Goal: Task Accomplishment & Management: Manage account settings

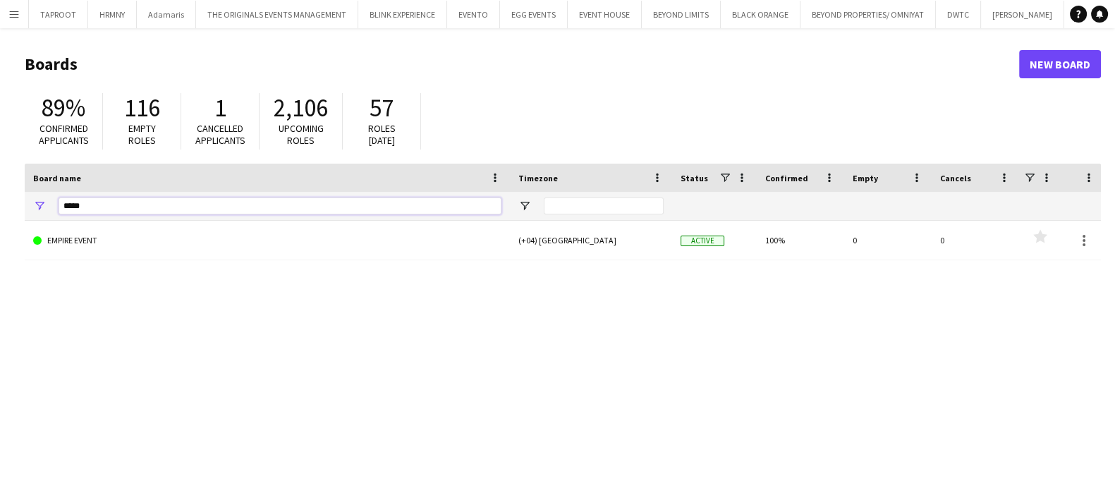
click at [332, 206] on input "*****" at bounding box center [280, 205] width 443 height 17
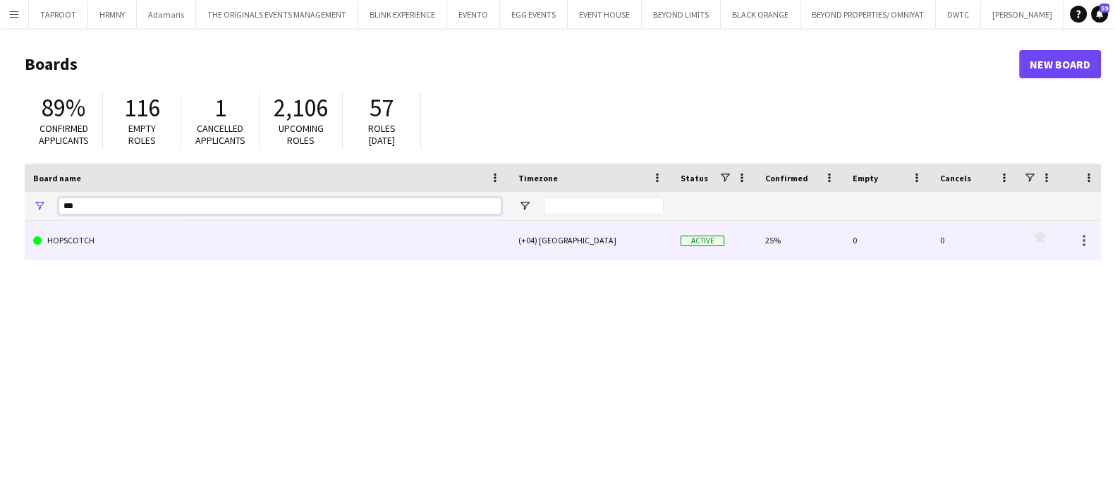
type input "***"
click at [250, 244] on link "HOPSCOTCH" at bounding box center [267, 240] width 468 height 39
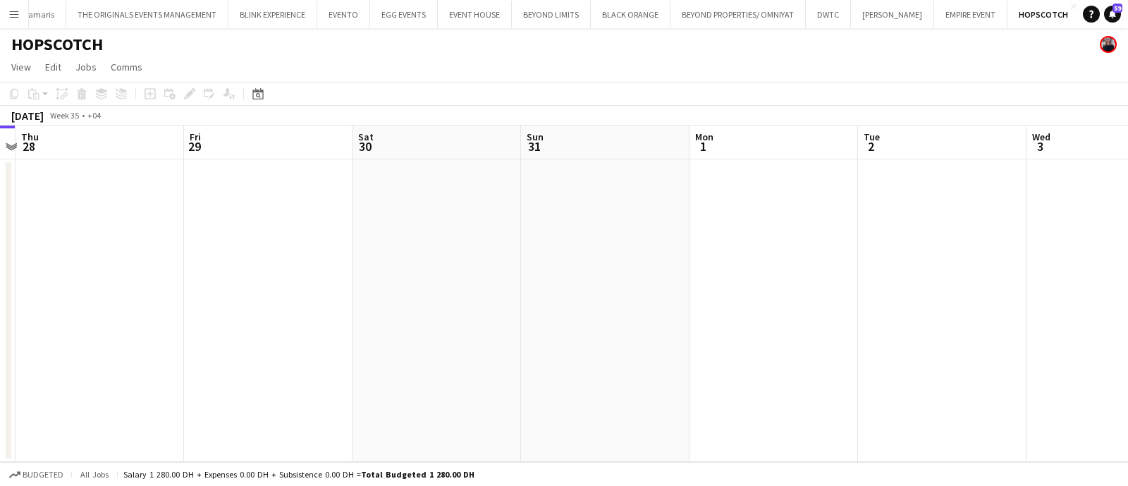
scroll to position [0, 492]
drag, startPoint x: 780, startPoint y: 254, endPoint x: 457, endPoint y: 307, distance: 327.4
click at [457, 307] on app-calendar-viewport "Mon 25 Tue 26 Wed 27 Thu 28 Fri 29 Sat 30 Sun 31 Mon 1 Tue 2 Wed 3 Thu 4 1/4 1 …" at bounding box center [564, 294] width 1128 height 336
click at [953, 169] on app-date-cell at bounding box center [941, 310] width 169 height 303
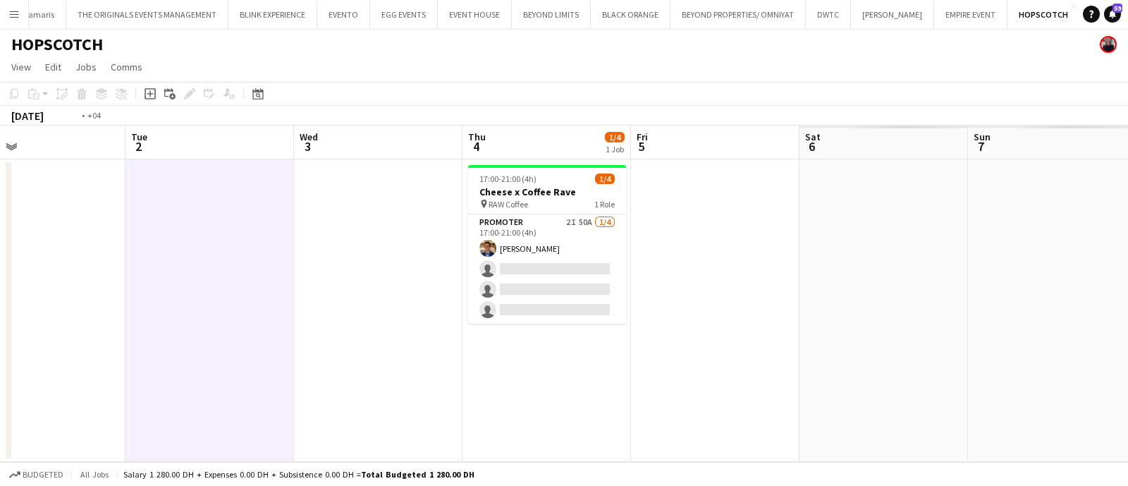
scroll to position [0, 556]
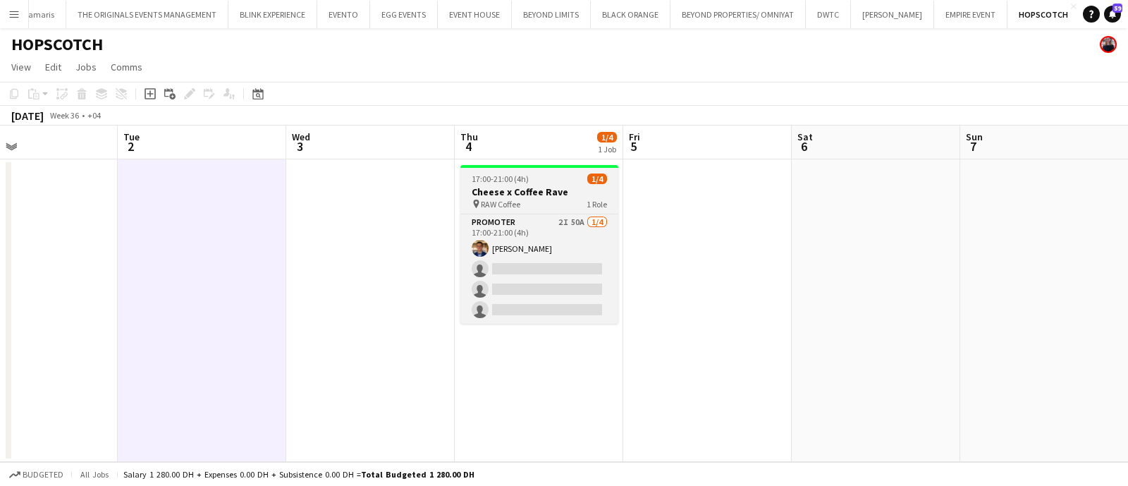
click at [559, 198] on div "pin RAW Coffee 1 Role" at bounding box center [539, 203] width 158 height 11
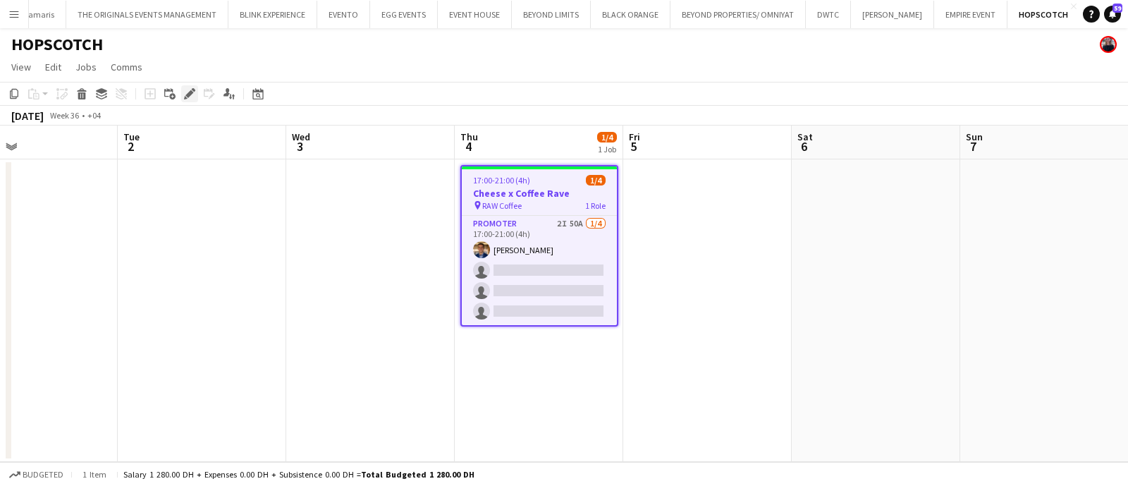
click at [184, 97] on icon at bounding box center [186, 98] width 4 height 4
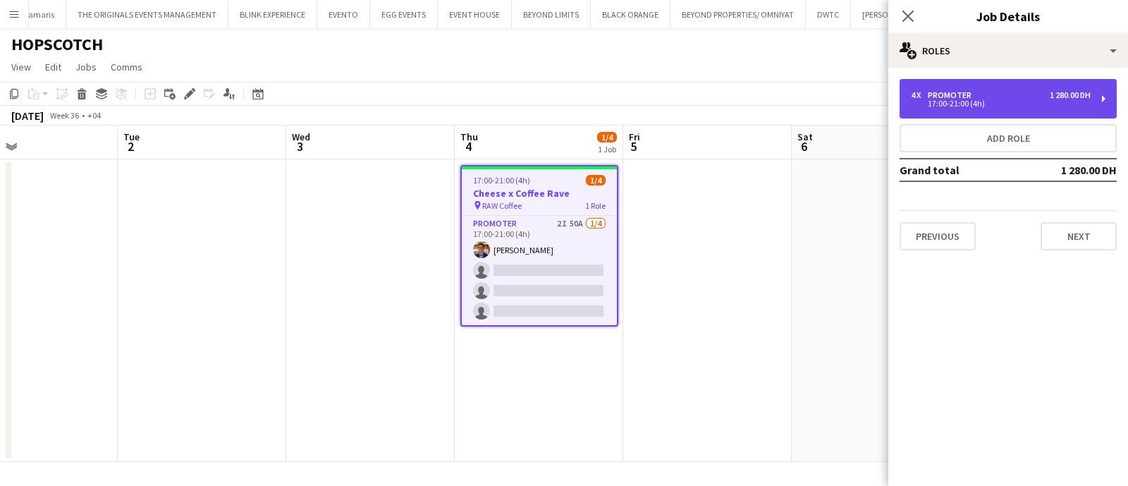
click at [1040, 100] on div "17:00-21:00 (4h)" at bounding box center [1001, 103] width 180 height 7
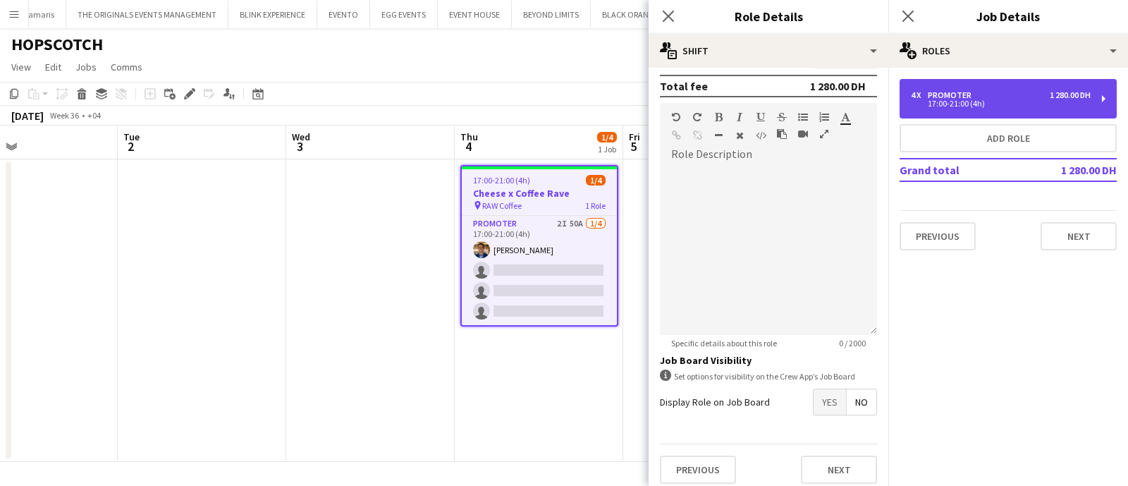
scroll to position [394, 0]
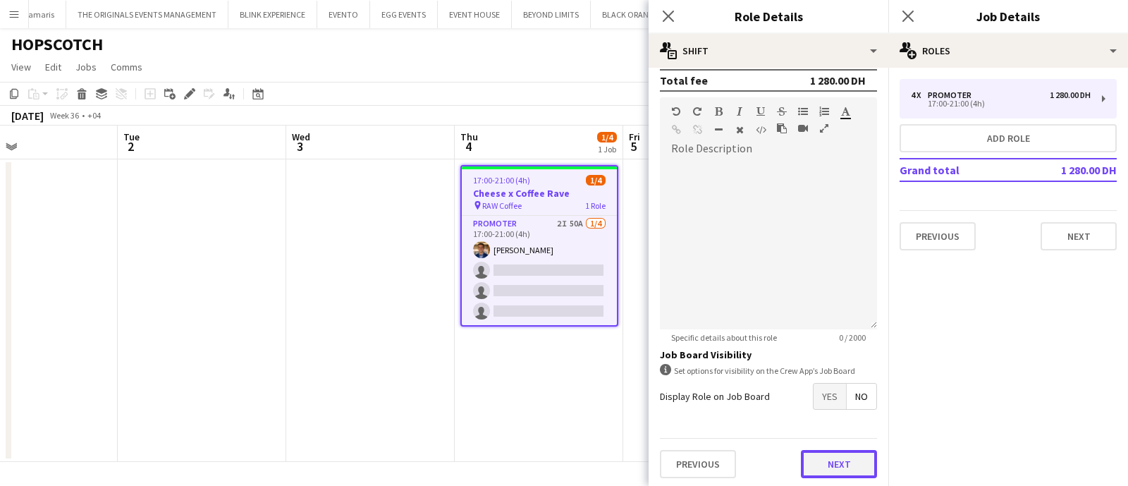
click at [848, 451] on button "Next" at bounding box center [839, 464] width 76 height 28
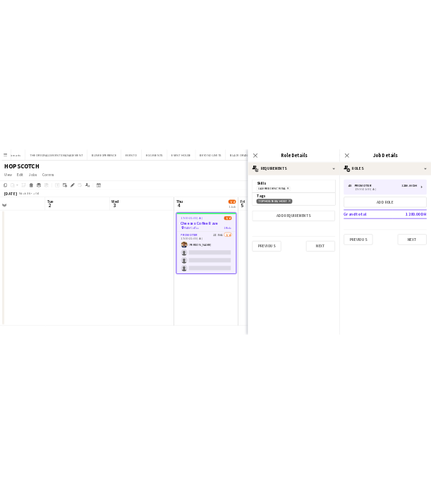
scroll to position [0, 0]
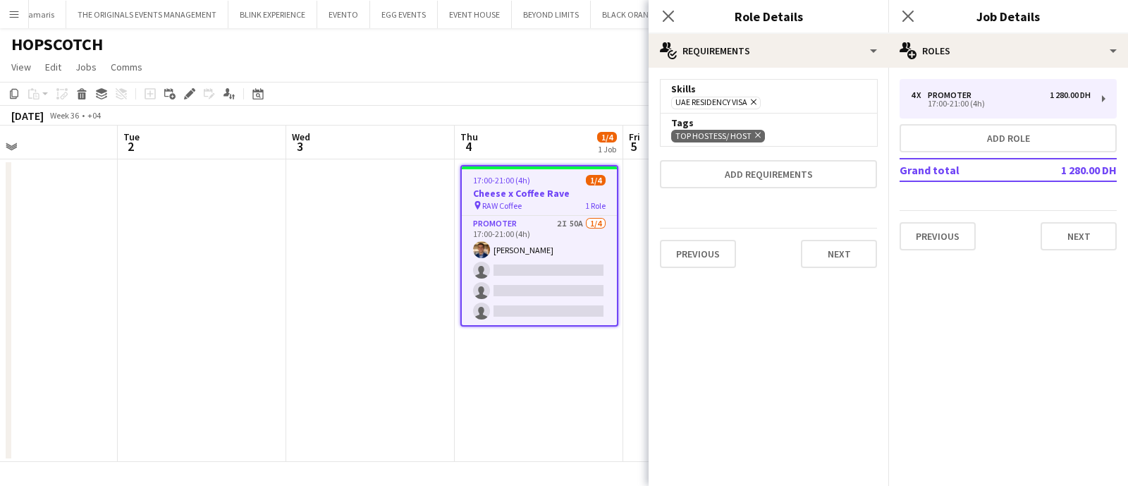
click at [752, 138] on icon "Remove" at bounding box center [756, 134] width 9 height 9
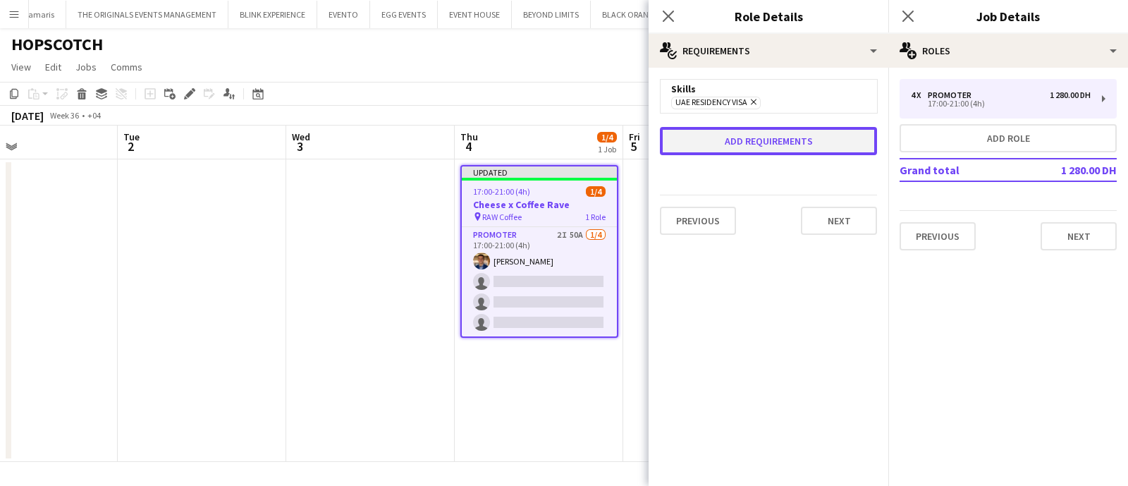
click at [771, 139] on button "Add requirements" at bounding box center [768, 141] width 217 height 28
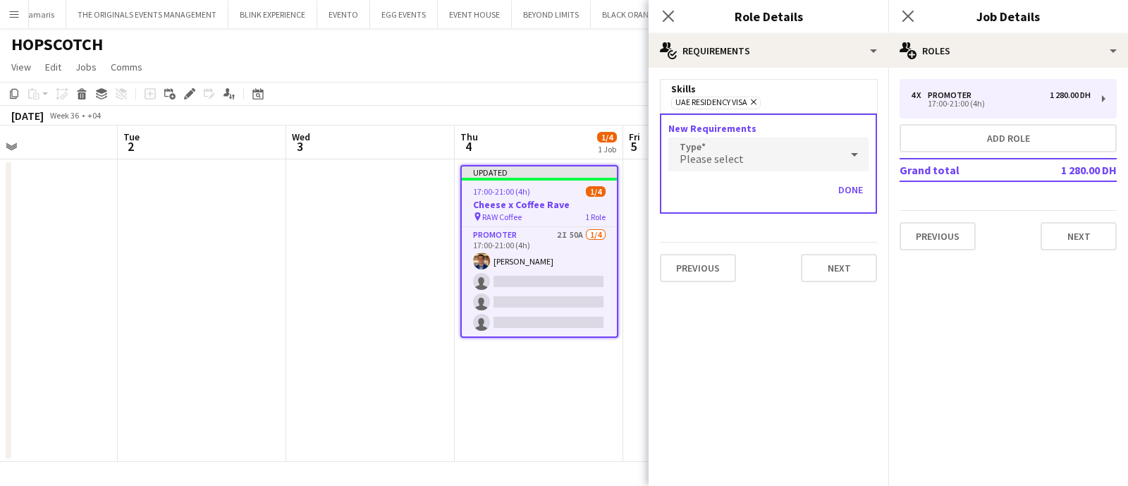
click at [739, 164] on span "Please select" at bounding box center [712, 159] width 64 height 14
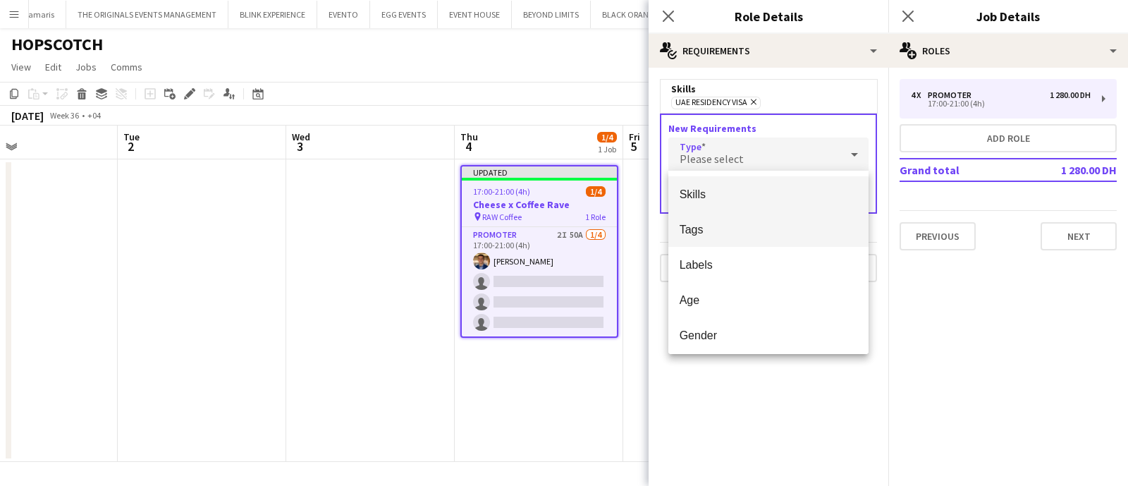
click at [724, 235] on span "Tags" at bounding box center [769, 229] width 178 height 13
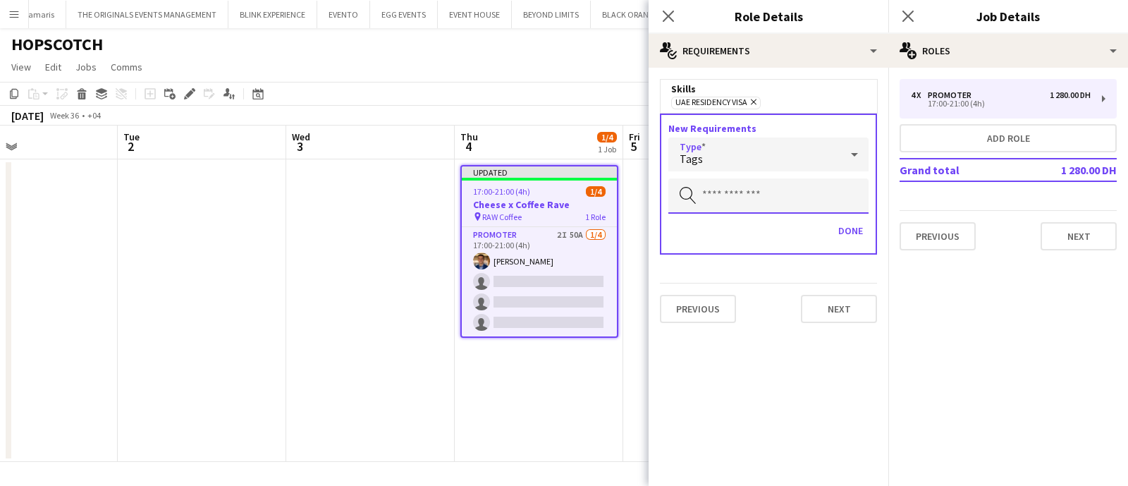
click at [742, 195] on input "text" at bounding box center [769, 195] width 200 height 35
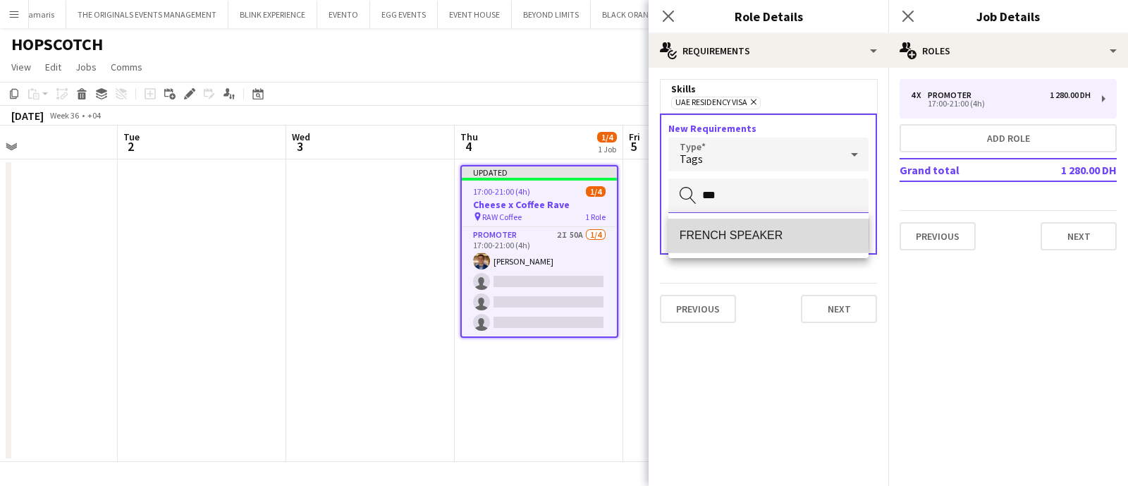
type input "***"
click at [716, 226] on mat-option "FRENCH SPEAKER" at bounding box center [769, 236] width 201 height 34
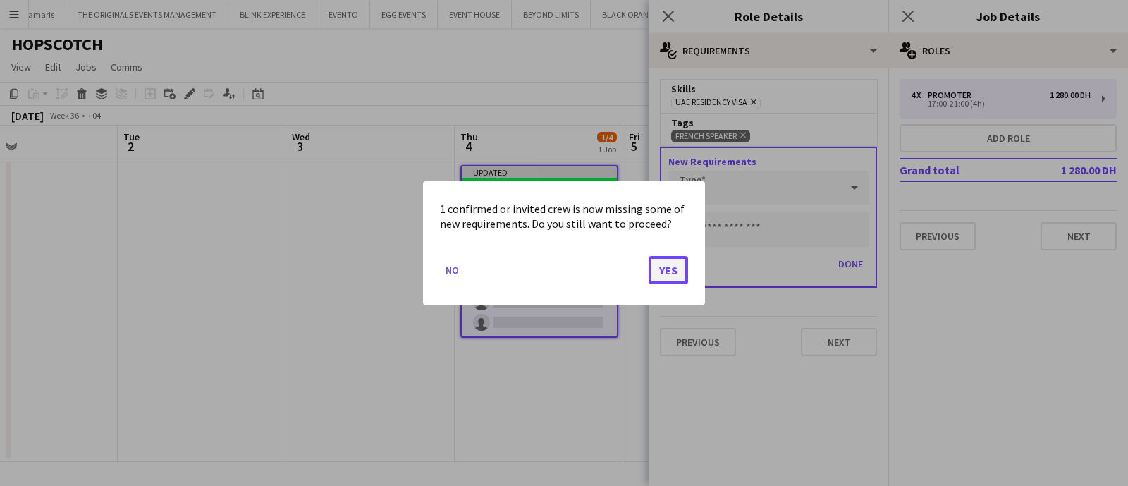
click at [666, 272] on button "Yes" at bounding box center [668, 269] width 39 height 28
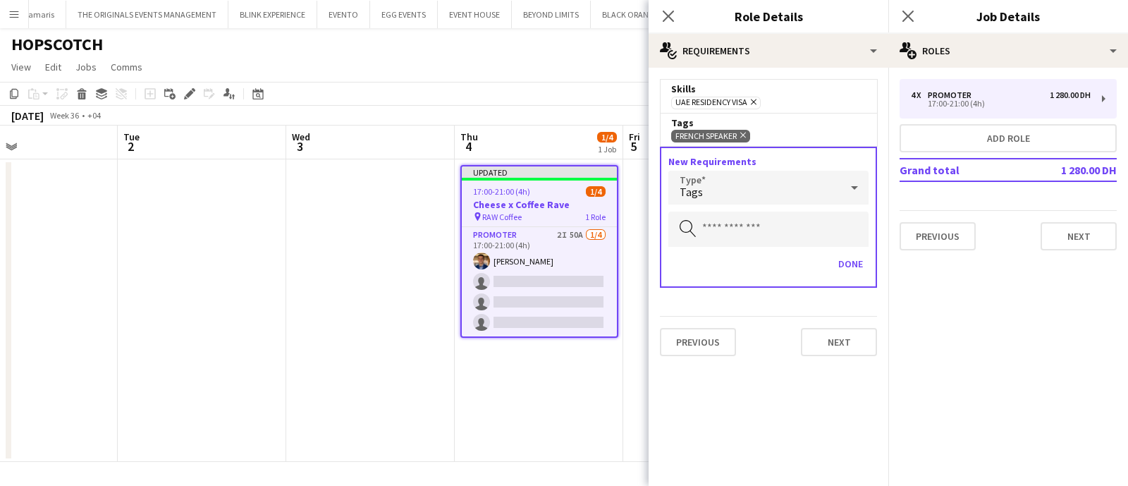
click at [762, 187] on div "Tags" at bounding box center [755, 188] width 172 height 34
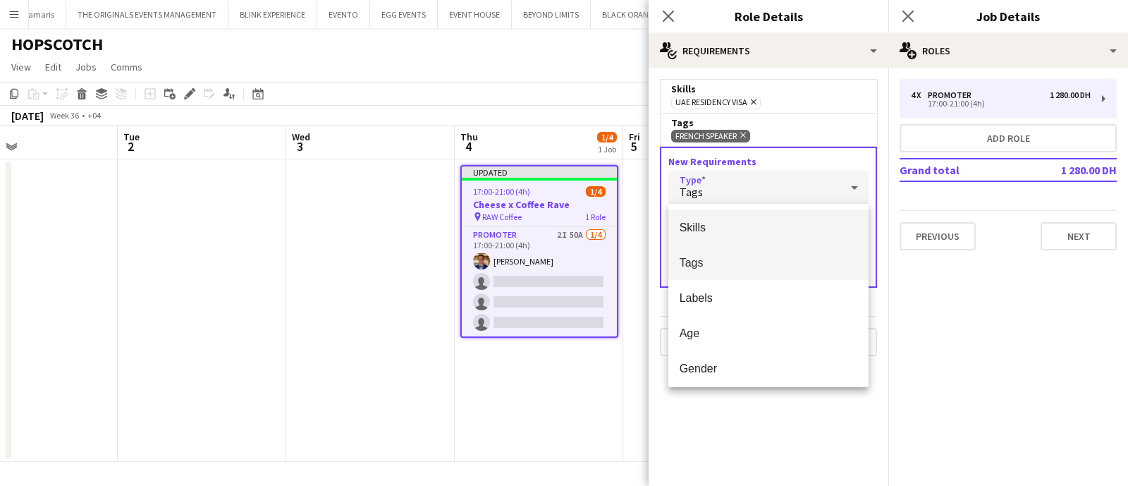
click at [744, 236] on mat-option "Skills" at bounding box center [769, 226] width 201 height 35
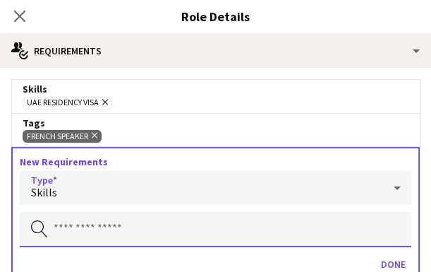
click at [78, 229] on input "text" at bounding box center [215, 229] width 391 height 35
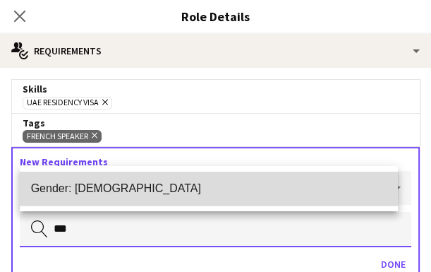
type input "***"
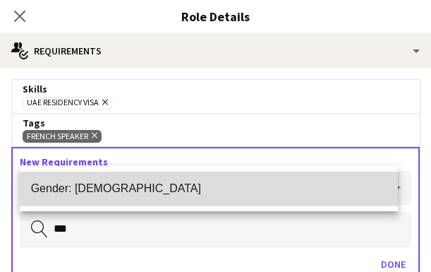
click at [142, 185] on span "Gender: [DEMOGRAPHIC_DATA]" at bounding box center [208, 187] width 355 height 13
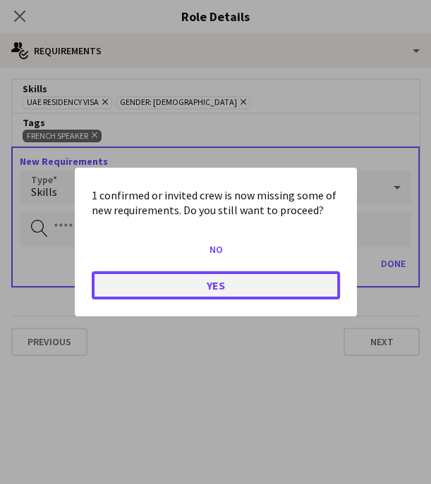
click at [212, 291] on button "Yes" at bounding box center [216, 286] width 248 height 28
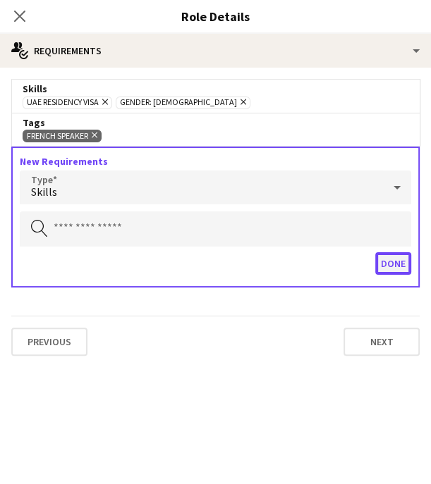
click at [393, 268] on button "Done" at bounding box center [393, 263] width 36 height 23
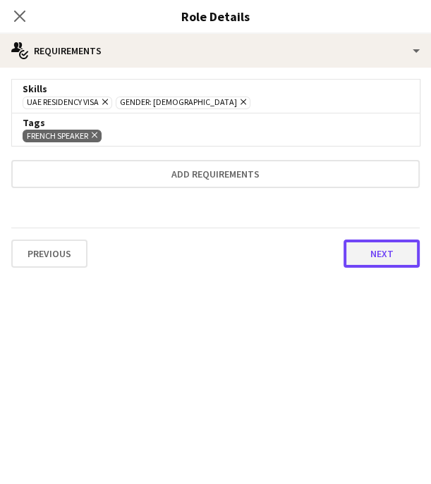
click at [382, 254] on button "Next" at bounding box center [381, 254] width 76 height 28
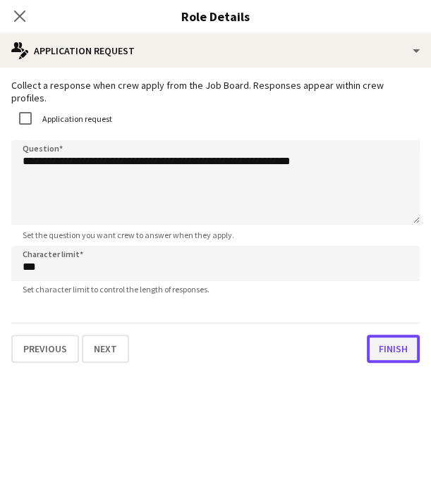
click at [399, 336] on button "Finish" at bounding box center [393, 349] width 53 height 28
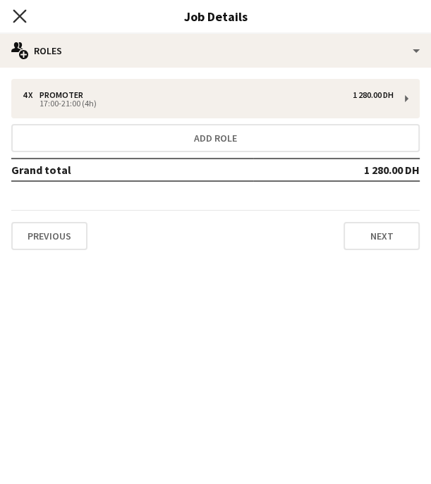
click at [18, 16] on icon at bounding box center [19, 15] width 13 height 13
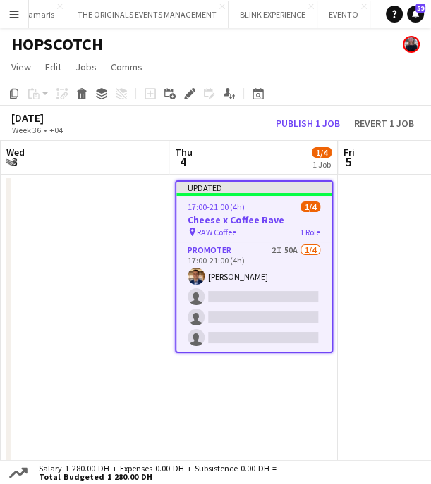
scroll to position [0, 511]
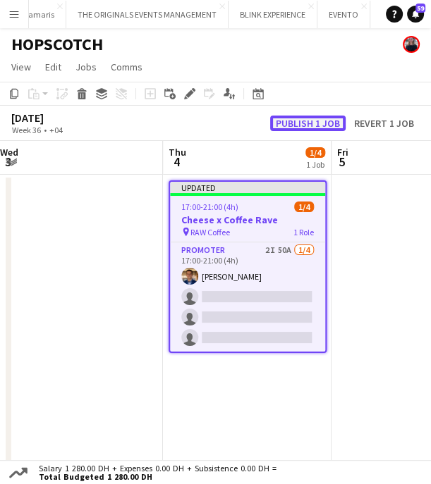
click at [326, 118] on button "Publish 1 job" at bounding box center [307, 124] width 75 height 16
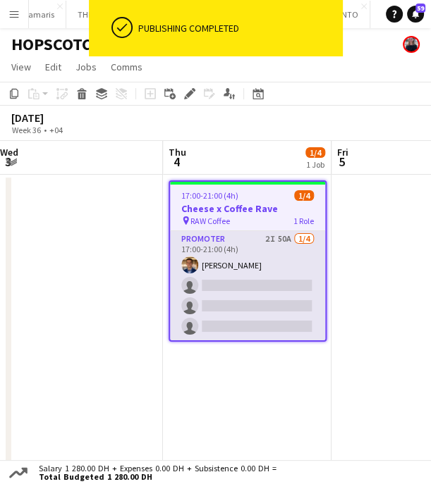
click at [257, 283] on app-card-role "Promoter 2I 50A [DATE] 17:00-21:00 (4h) [PERSON_NAME] single-neutral-actions si…" at bounding box center [247, 285] width 155 height 109
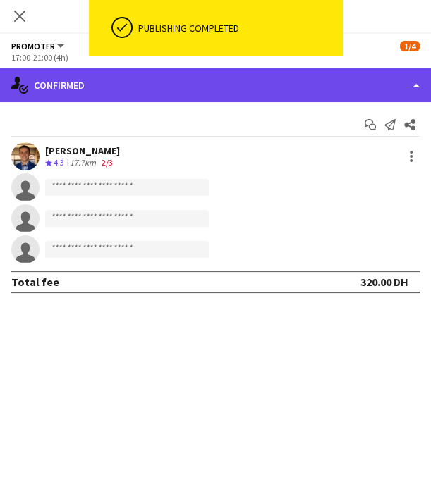
click at [288, 85] on div "single-neutral-actions-check-2 Confirmed" at bounding box center [215, 85] width 431 height 34
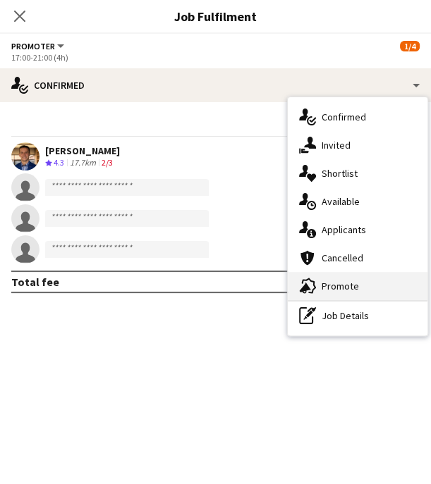
click at [346, 291] on div "advertising-megaphone Promote" at bounding box center [358, 286] width 140 height 28
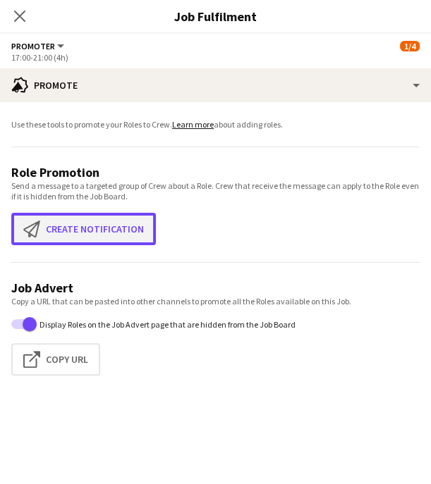
click at [129, 219] on button "Create notification Create notification" at bounding box center [83, 229] width 145 height 32
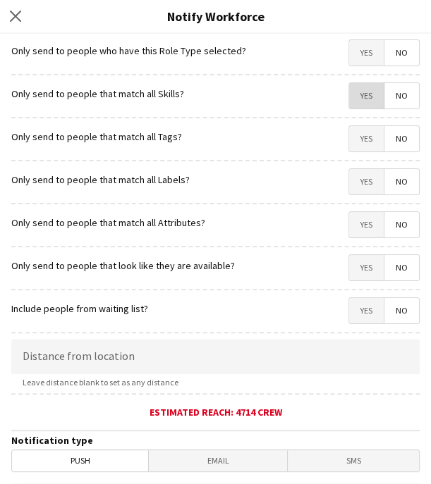
click at [351, 95] on span "Yes" at bounding box center [366, 95] width 35 height 25
click at [349, 142] on span "Yes" at bounding box center [366, 138] width 35 height 25
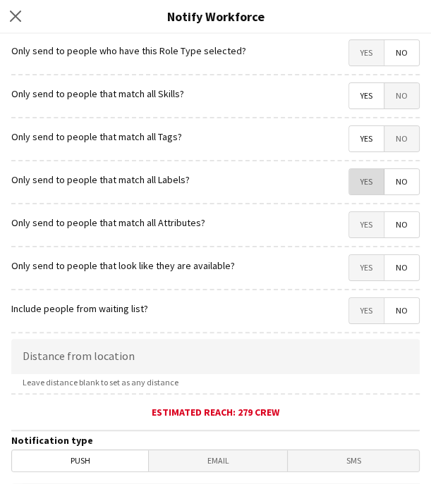
click at [350, 179] on span "Yes" at bounding box center [366, 181] width 35 height 25
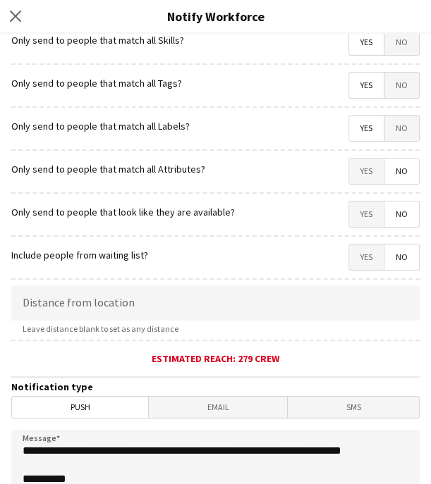
scroll to position [101, 0]
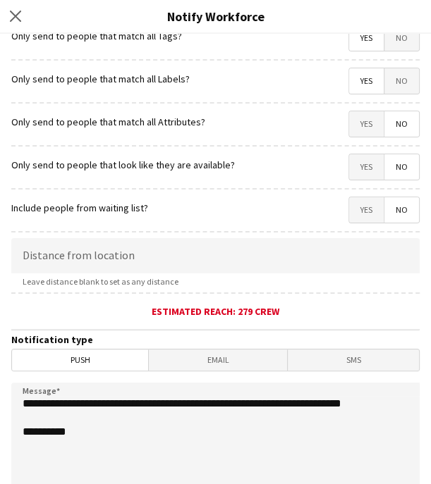
click at [356, 119] on span "Yes" at bounding box center [366, 123] width 35 height 25
click at [349, 166] on span "Yes" at bounding box center [366, 166] width 35 height 25
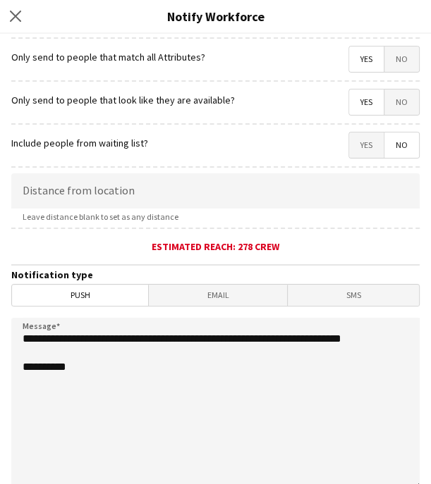
scroll to position [169, 0]
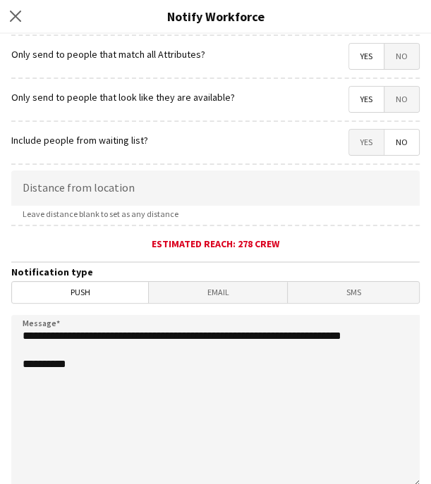
click at [349, 94] on span "Yes" at bounding box center [366, 99] width 35 height 25
click at [349, 93] on span "Yes" at bounding box center [366, 99] width 35 height 25
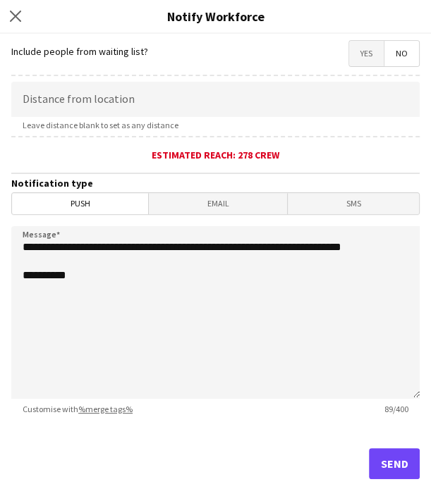
scroll to position [288, 0]
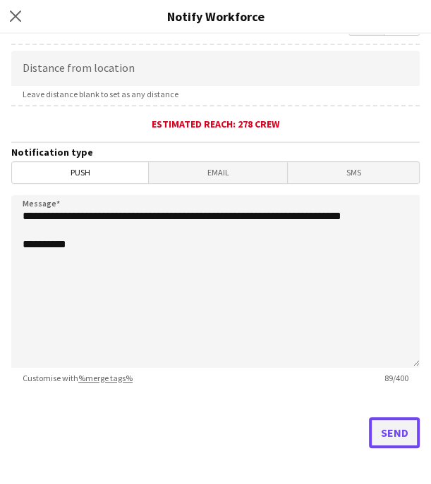
click at [382, 430] on button "Send" at bounding box center [394, 432] width 51 height 31
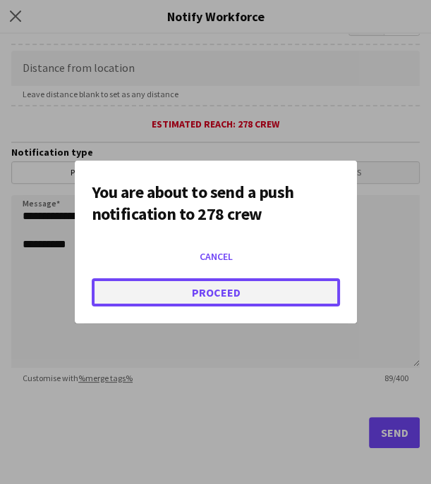
click at [263, 301] on button "Proceed" at bounding box center [216, 293] width 248 height 28
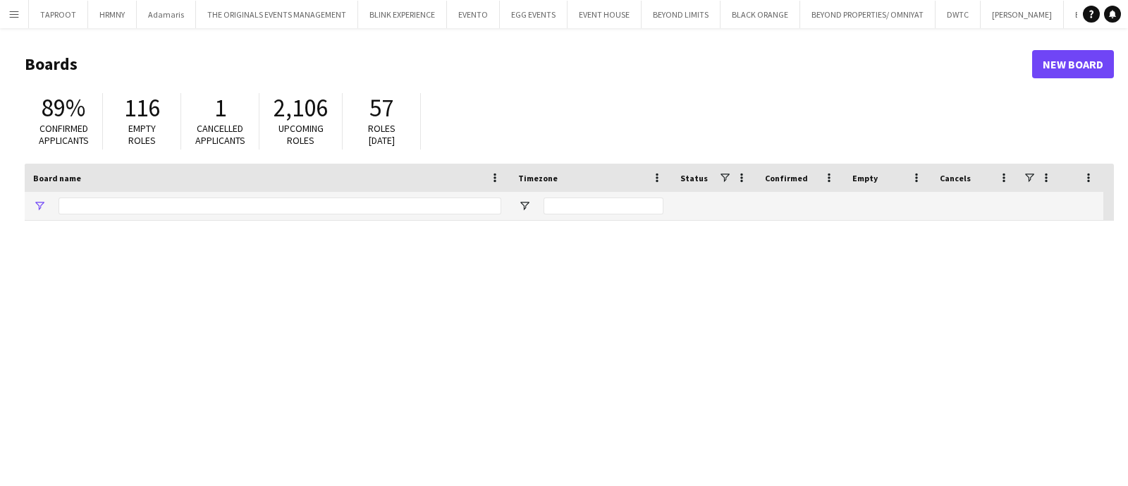
type input "***"
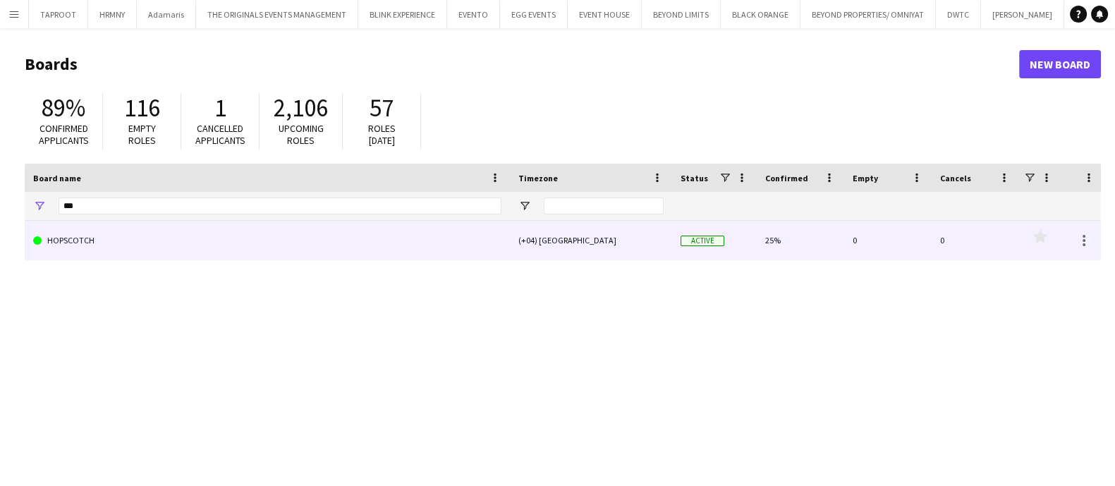
click at [256, 241] on link "HOPSCOTCH" at bounding box center [267, 240] width 468 height 39
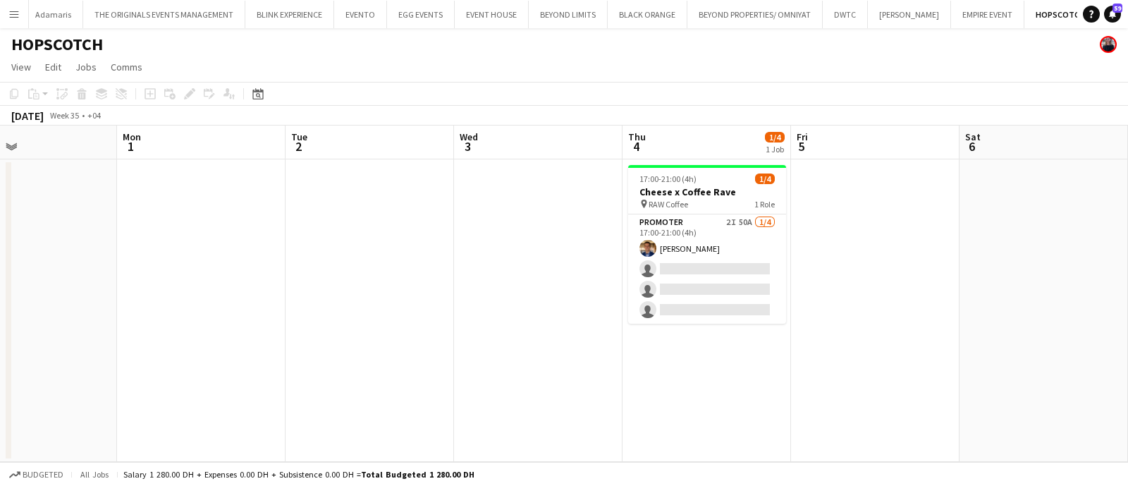
scroll to position [0, 571]
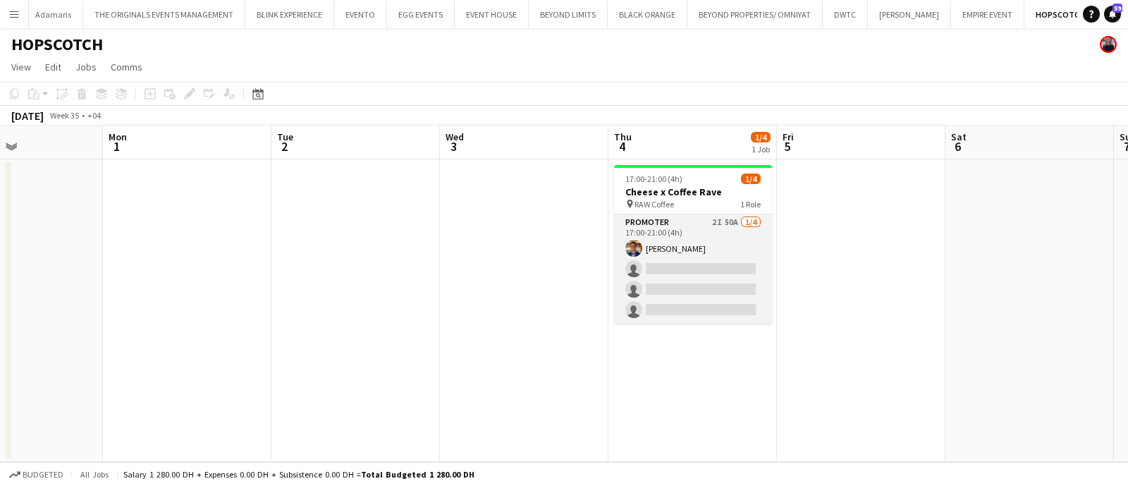
click at [700, 243] on app-card-role "Promoter 2I 50A [DATE] 17:00-21:00 (4h) [PERSON_NAME] single-neutral-actions si…" at bounding box center [693, 268] width 158 height 109
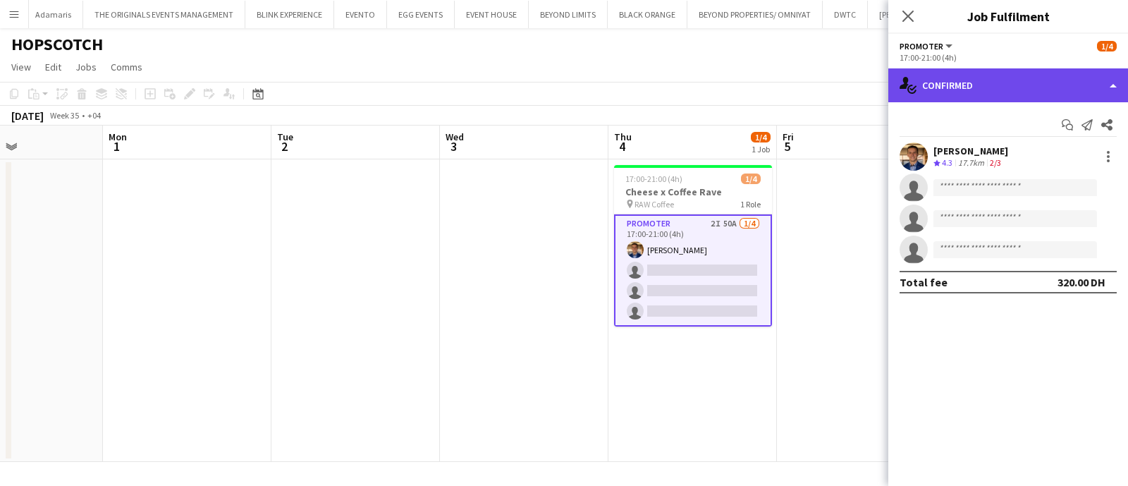
click at [982, 90] on div "single-neutral-actions-check-2 Confirmed" at bounding box center [1009, 85] width 240 height 34
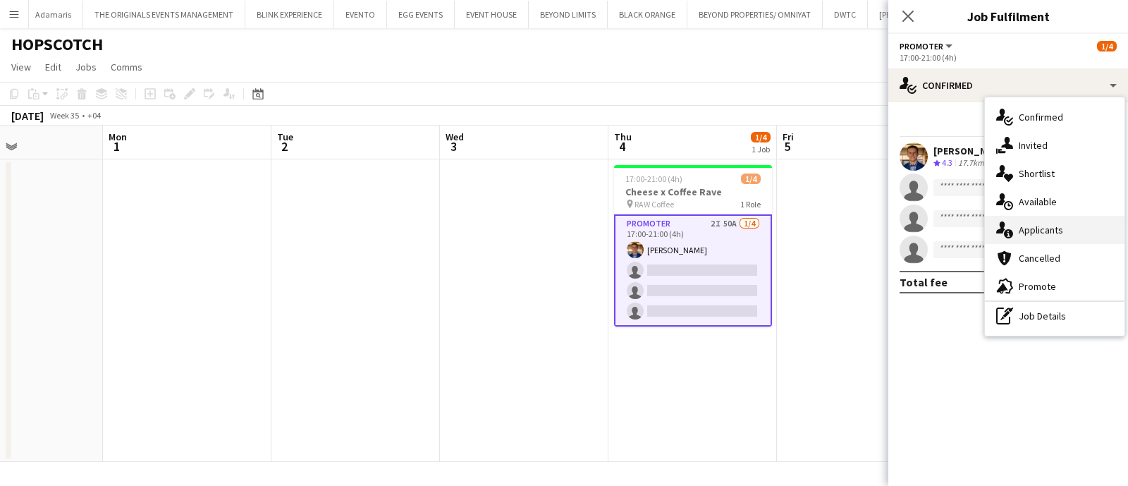
click at [1027, 229] on div "single-neutral-actions-information Applicants" at bounding box center [1055, 230] width 140 height 28
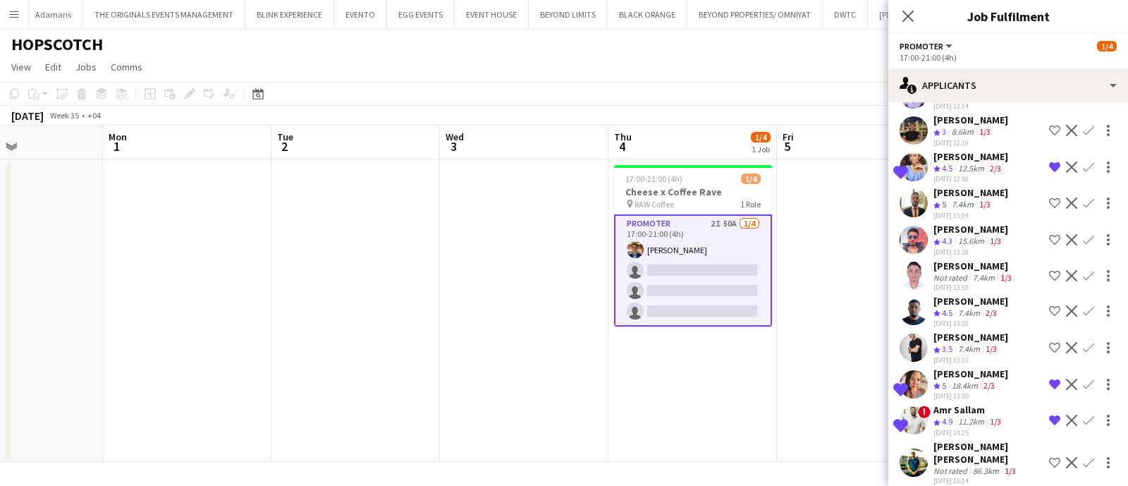
scroll to position [1519, 0]
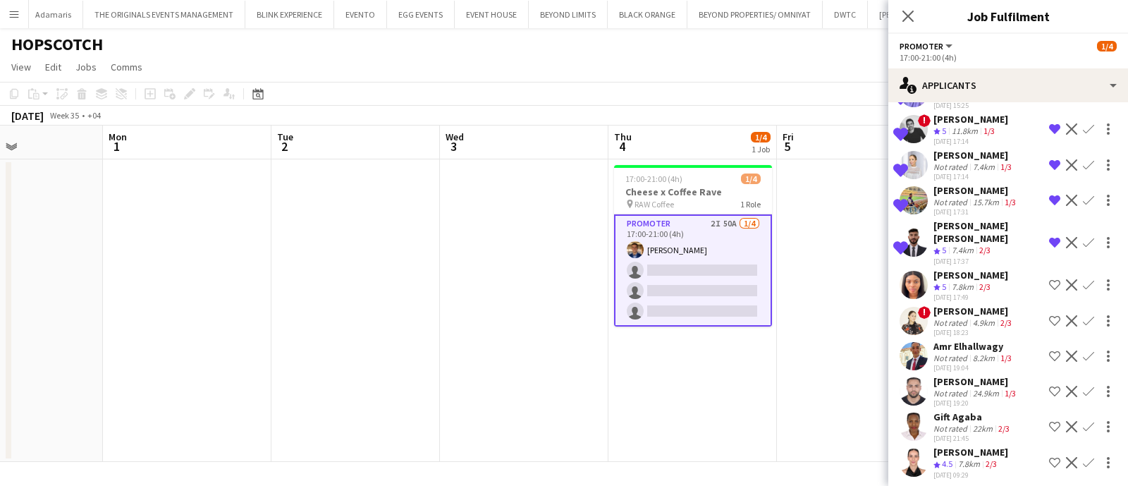
click at [970, 446] on div "Patricia Sampaio" at bounding box center [971, 452] width 75 height 13
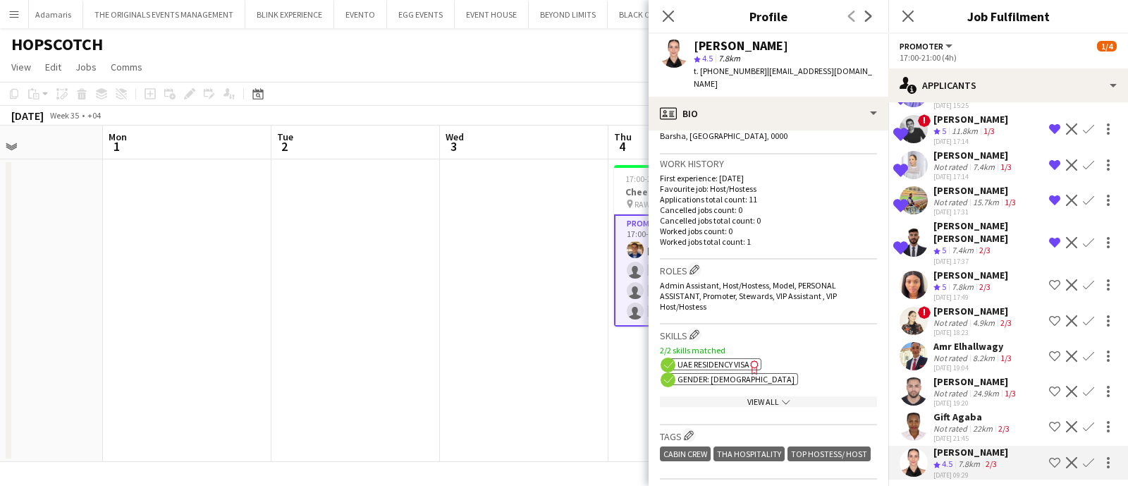
scroll to position [645, 0]
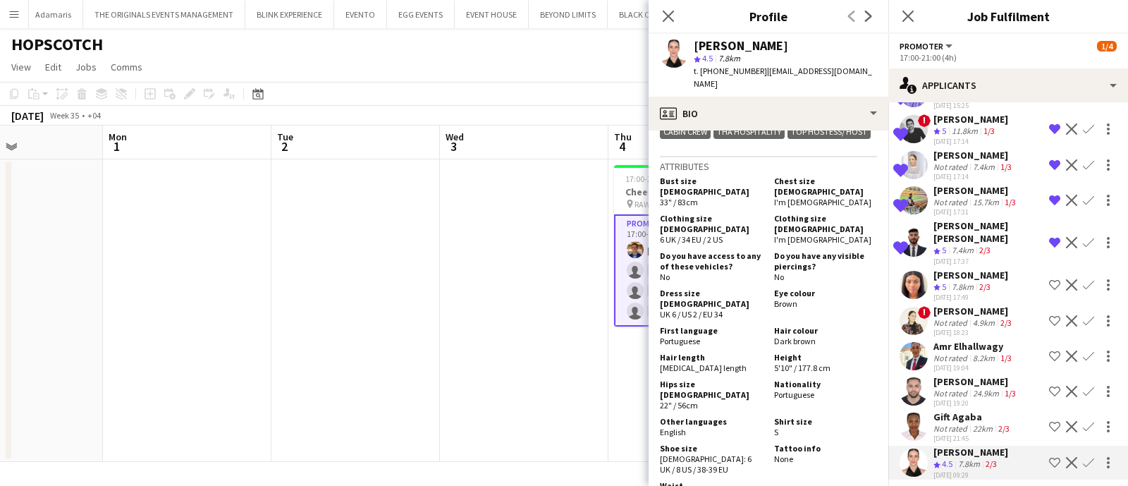
click at [1049, 457] on app-icon "Shortlist crew" at bounding box center [1054, 462] width 11 height 11
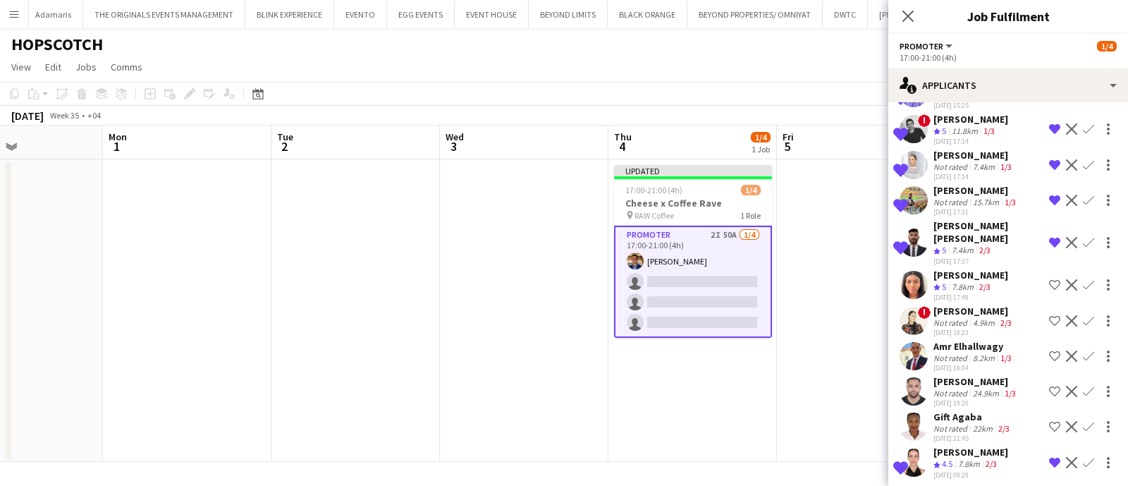
click at [854, 396] on app-date-cell at bounding box center [861, 310] width 169 height 303
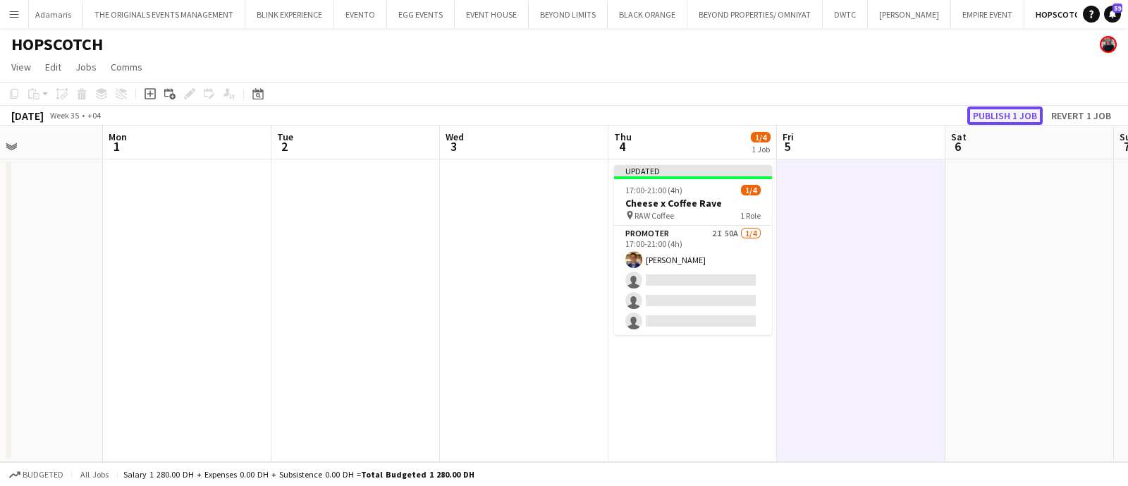
click at [1010, 119] on button "Publish 1 job" at bounding box center [1005, 115] width 75 height 18
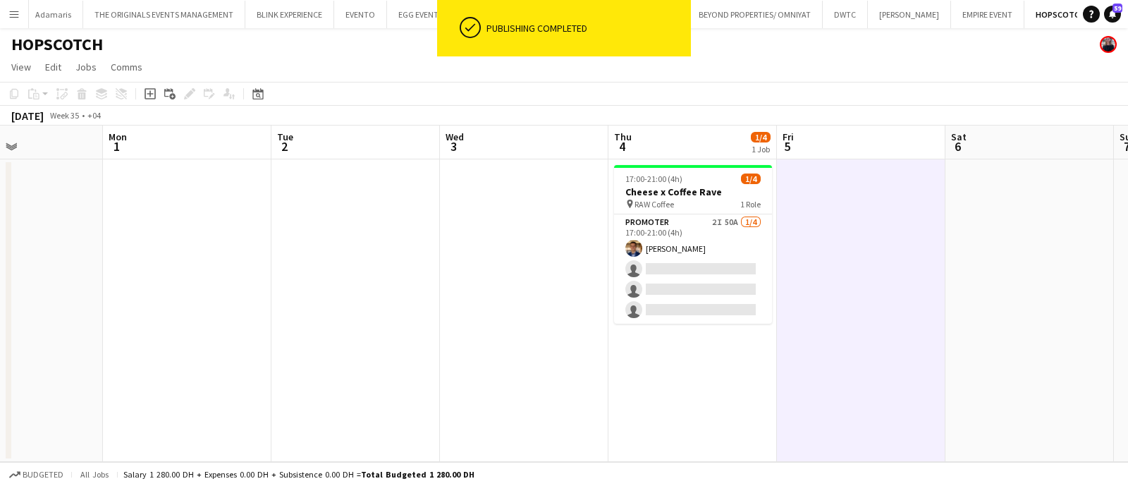
click at [707, 250] on app-card-role "Promoter 2I 50A [DATE] 17:00-21:00 (4h) [PERSON_NAME] single-neutral-actions si…" at bounding box center [693, 268] width 158 height 109
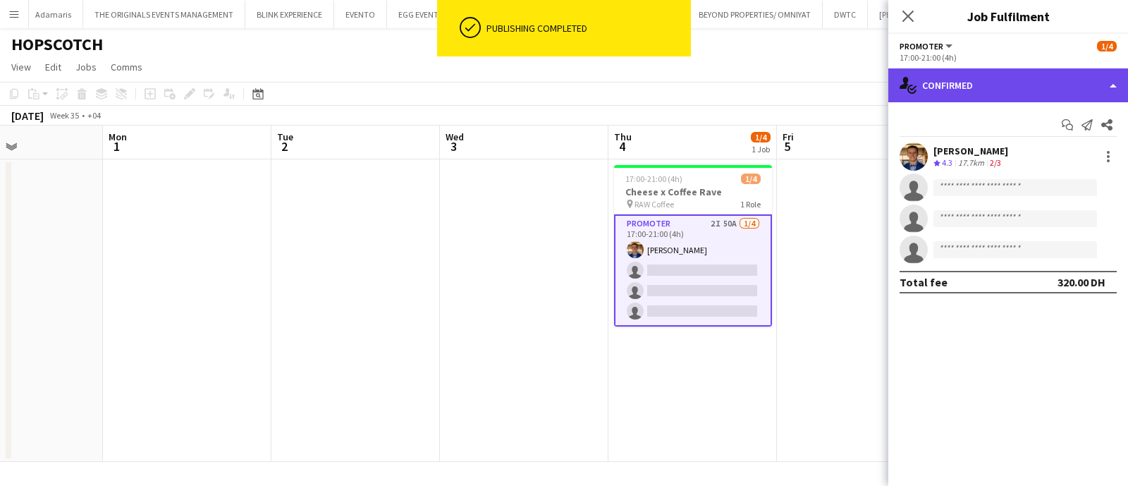
click at [971, 79] on div "single-neutral-actions-check-2 Confirmed" at bounding box center [1009, 85] width 240 height 34
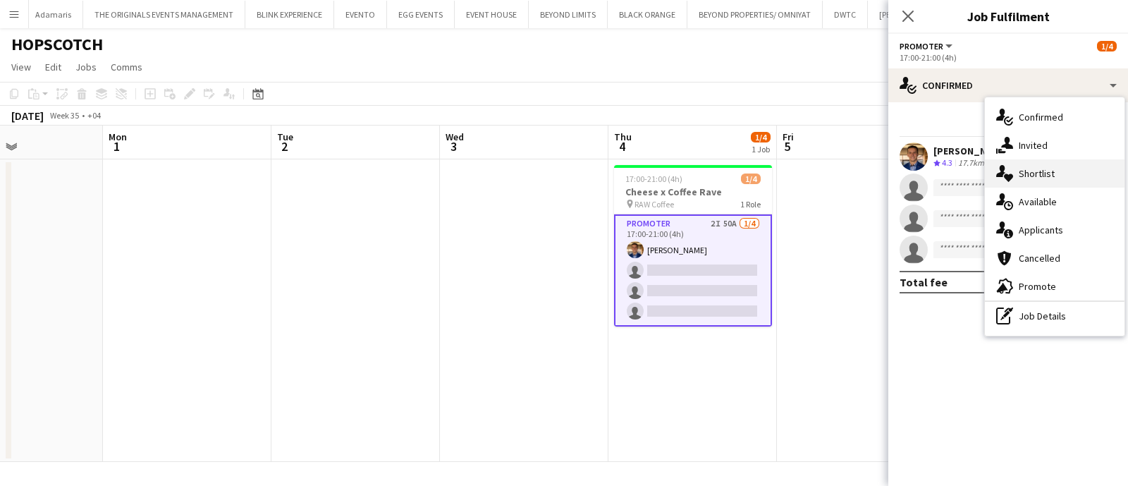
click at [1018, 173] on div "single-neutral-actions-heart Shortlist" at bounding box center [1055, 173] width 140 height 28
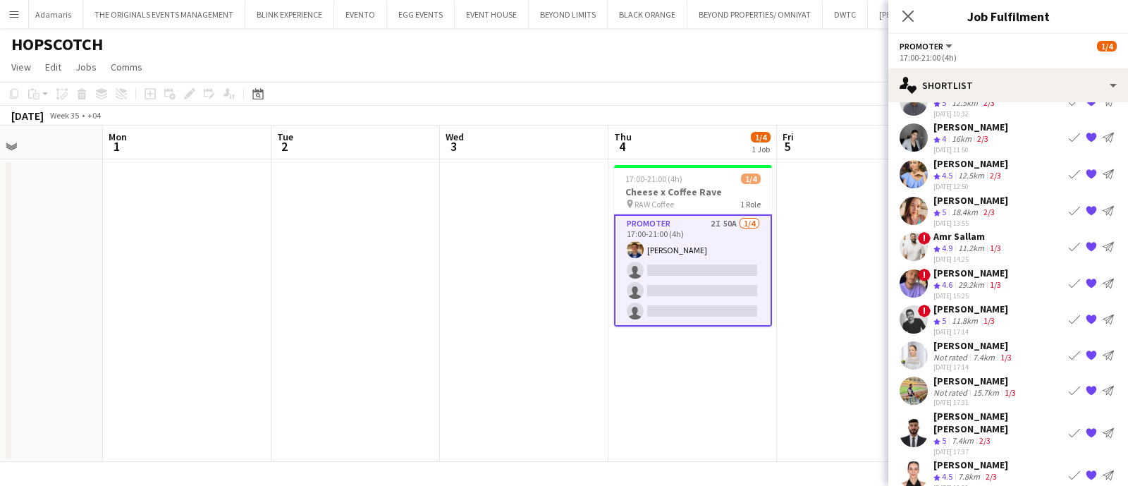
scroll to position [99, 0]
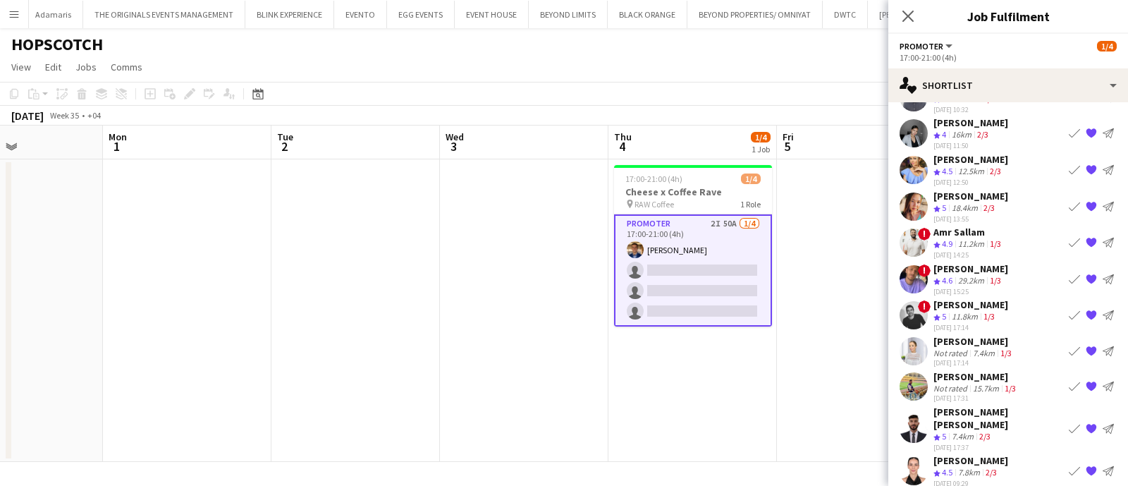
click at [943, 377] on div "[PERSON_NAME]" at bounding box center [976, 376] width 85 height 13
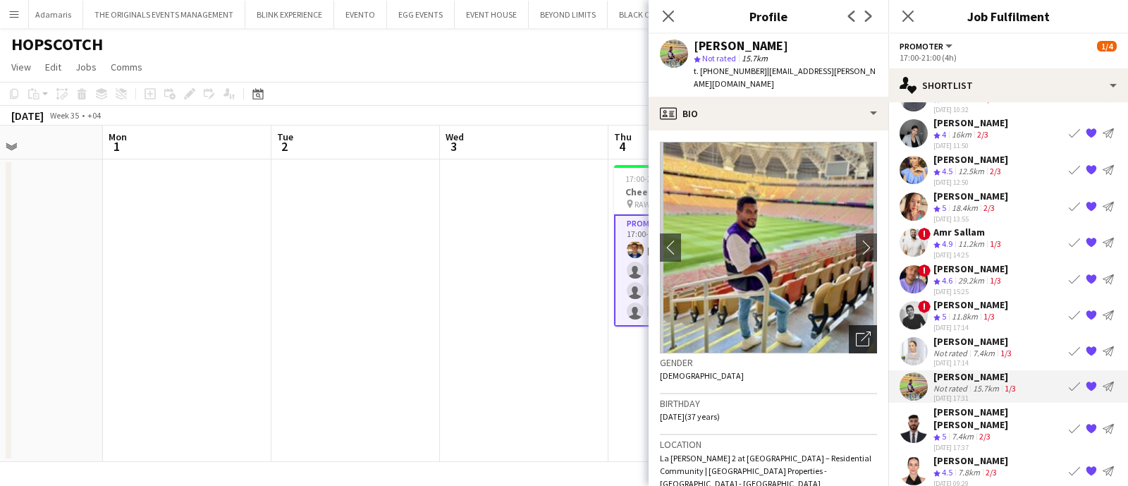
click at [856, 331] on icon "Open photos pop-in" at bounding box center [863, 338] width 15 height 15
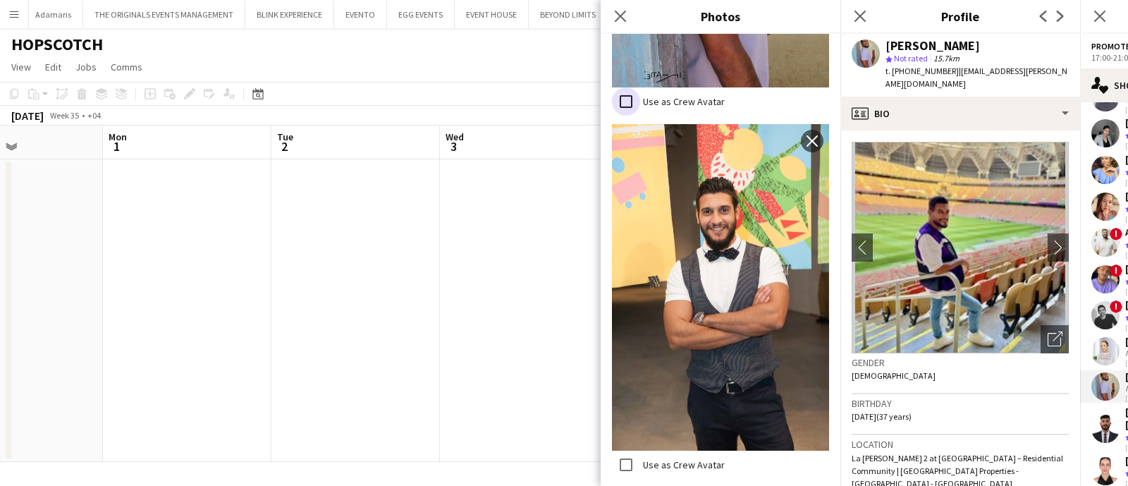
scroll to position [9102, 0]
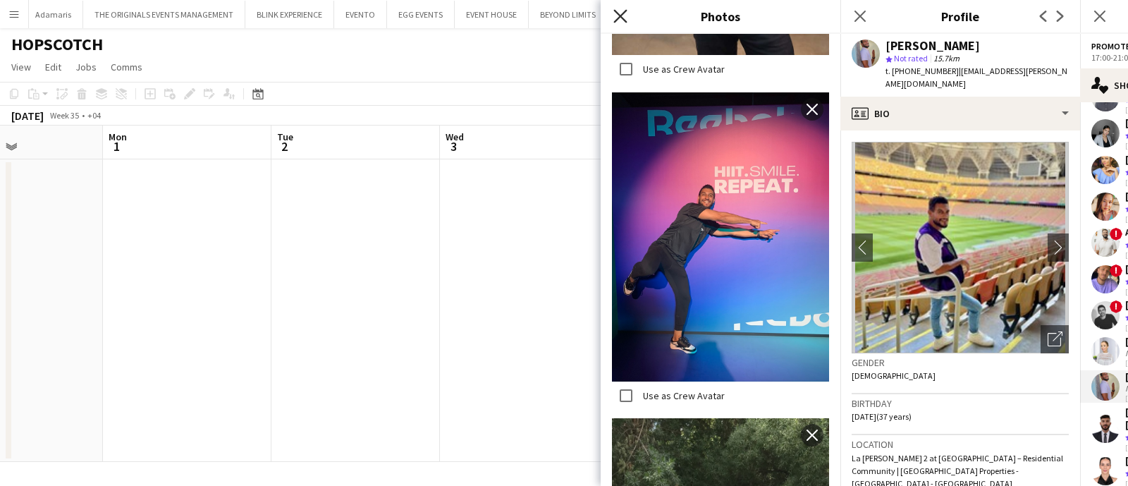
click at [617, 17] on icon "Close pop-in" at bounding box center [620, 15] width 13 height 13
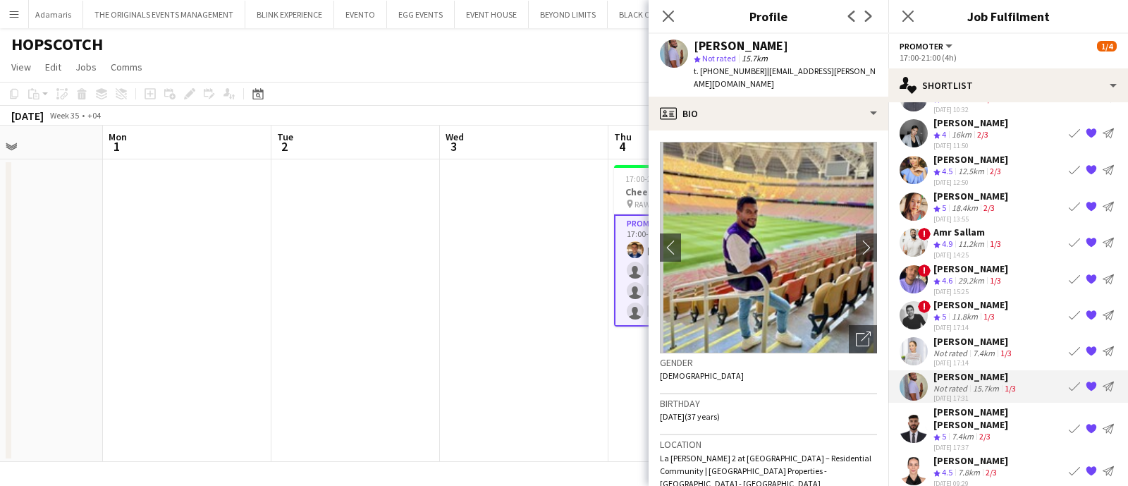
click at [545, 353] on app-date-cell at bounding box center [524, 310] width 169 height 303
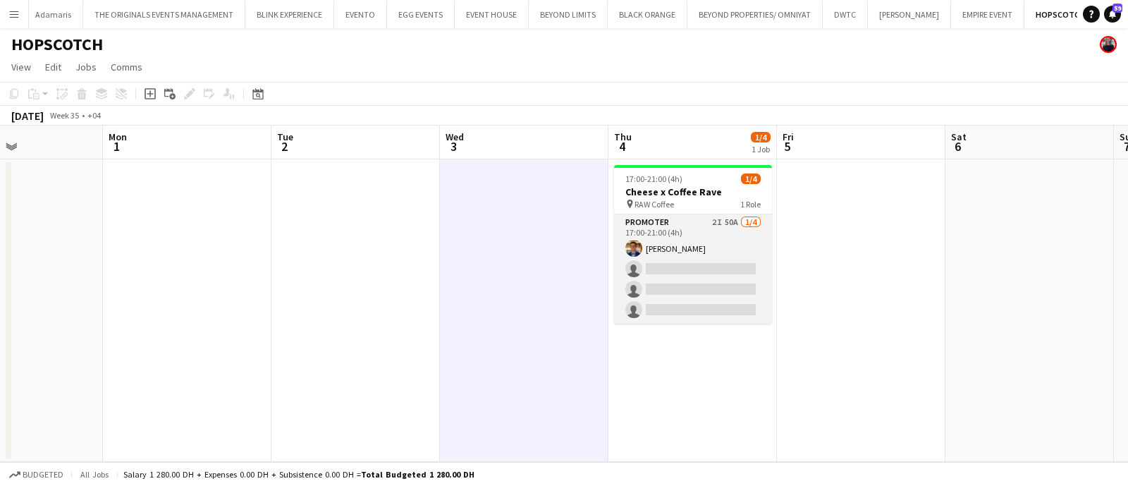
click at [712, 268] on app-card-role "Promoter 2I 50A [DATE] 17:00-21:00 (4h) [PERSON_NAME] single-neutral-actions si…" at bounding box center [693, 268] width 158 height 109
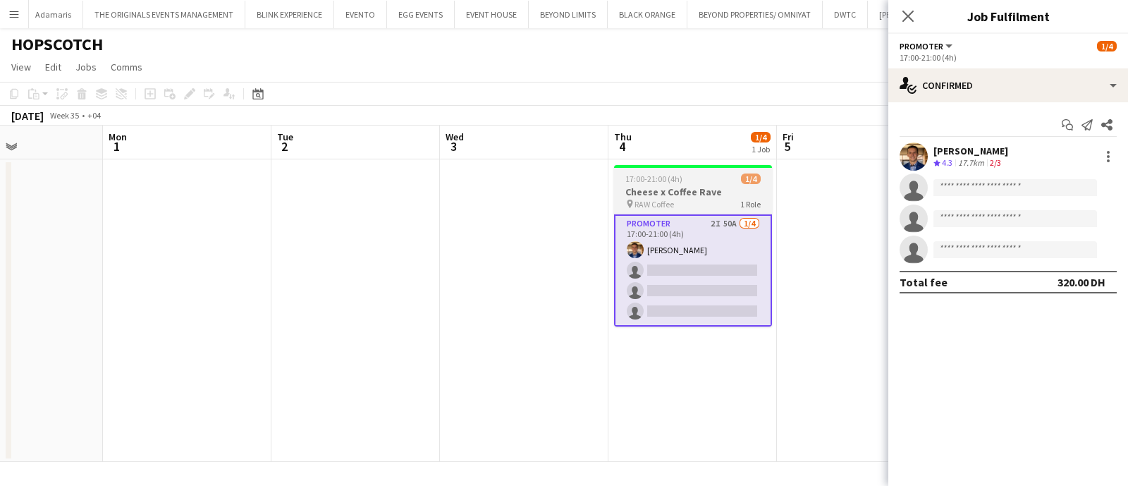
click at [720, 176] on div "17:00-21:00 (4h) 1/4" at bounding box center [693, 178] width 158 height 11
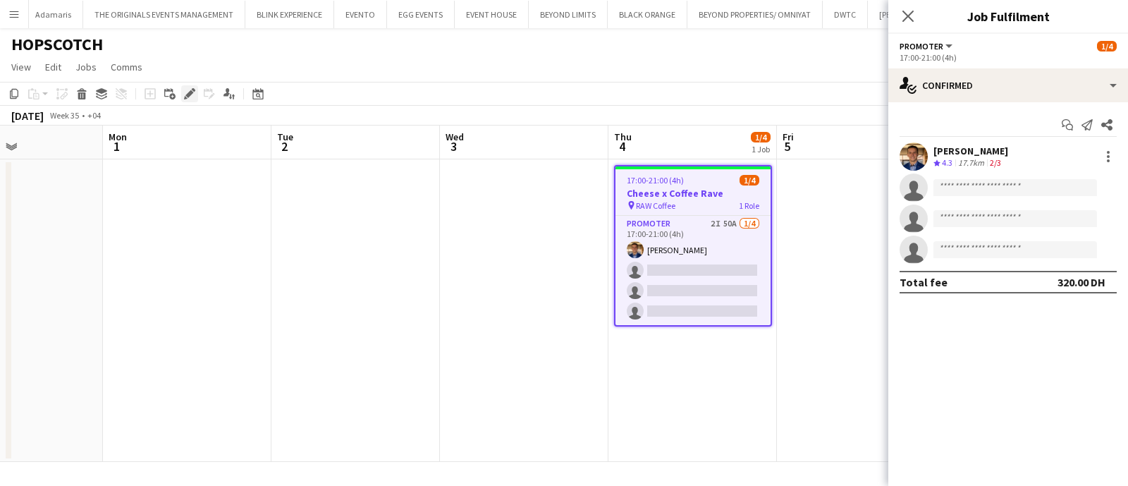
click at [191, 96] on icon "Edit" at bounding box center [189, 93] width 11 height 11
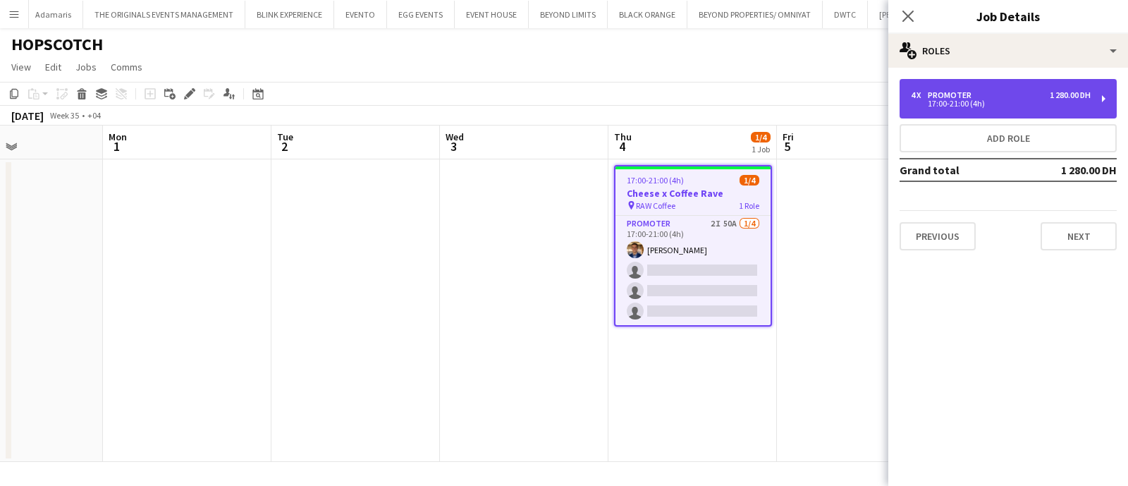
click at [933, 114] on div "4 x Promoter 1 280.00 DH 17:00-21:00 (4h)" at bounding box center [1008, 98] width 217 height 39
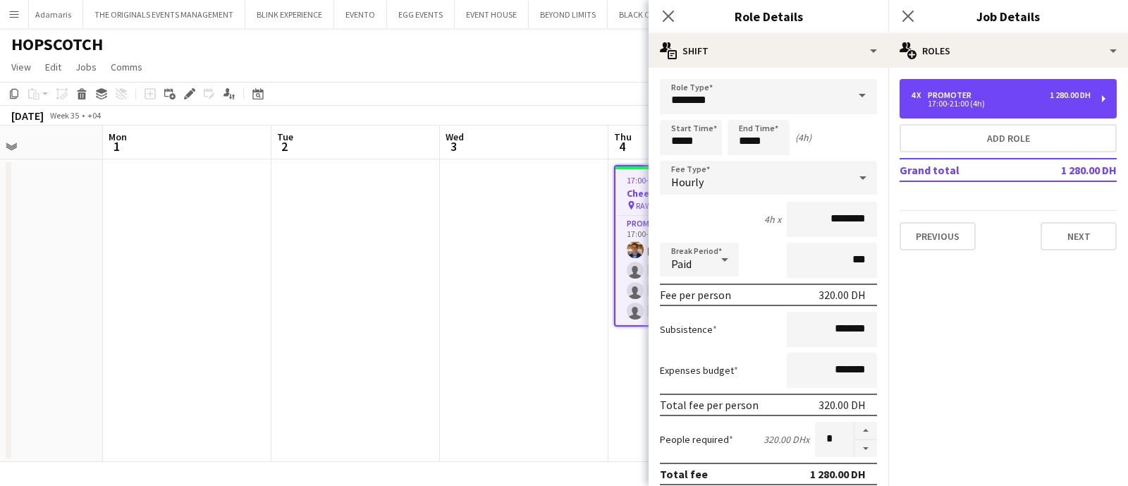
scroll to position [366, 0]
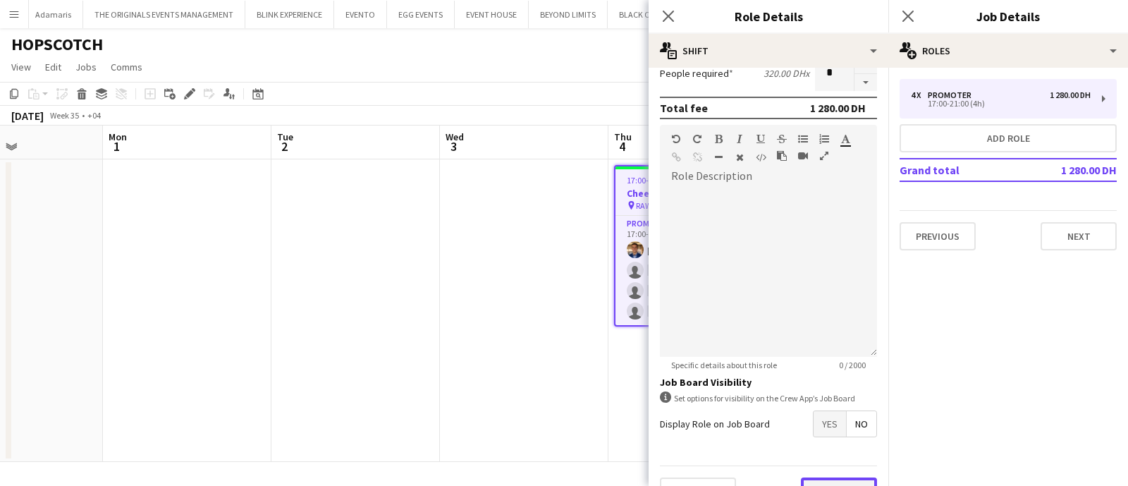
click at [831, 480] on button "Next" at bounding box center [839, 491] width 76 height 28
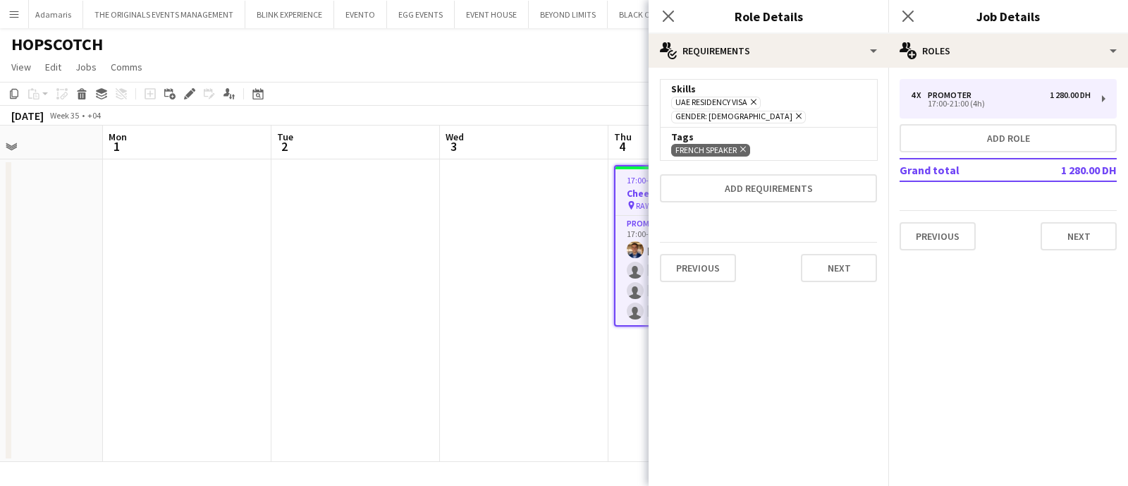
scroll to position [0, 0]
click at [586, 382] on app-date-cell at bounding box center [524, 310] width 169 height 303
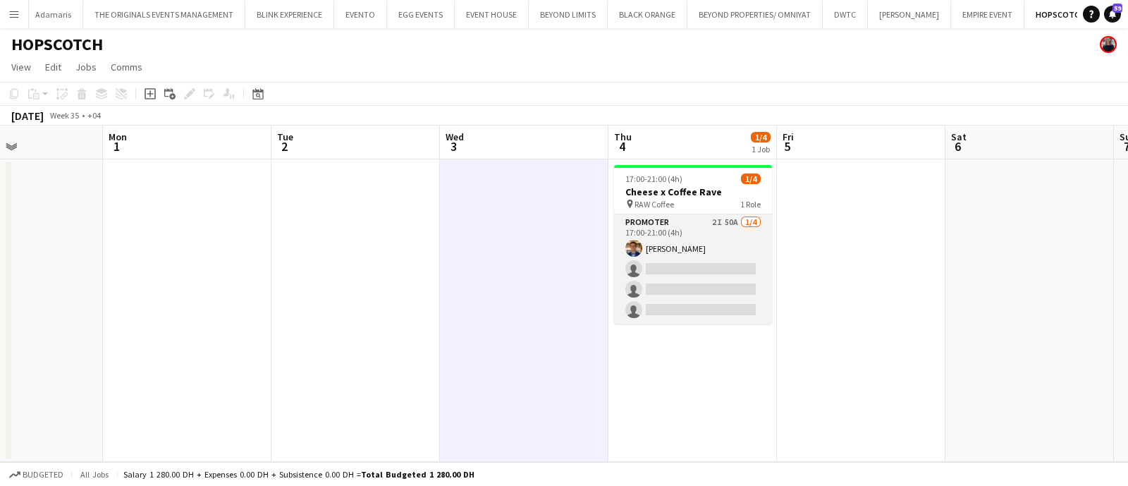
click at [699, 233] on app-card-role "Promoter 2I 50A [DATE] 17:00-21:00 (4h) [PERSON_NAME] single-neutral-actions si…" at bounding box center [693, 268] width 158 height 109
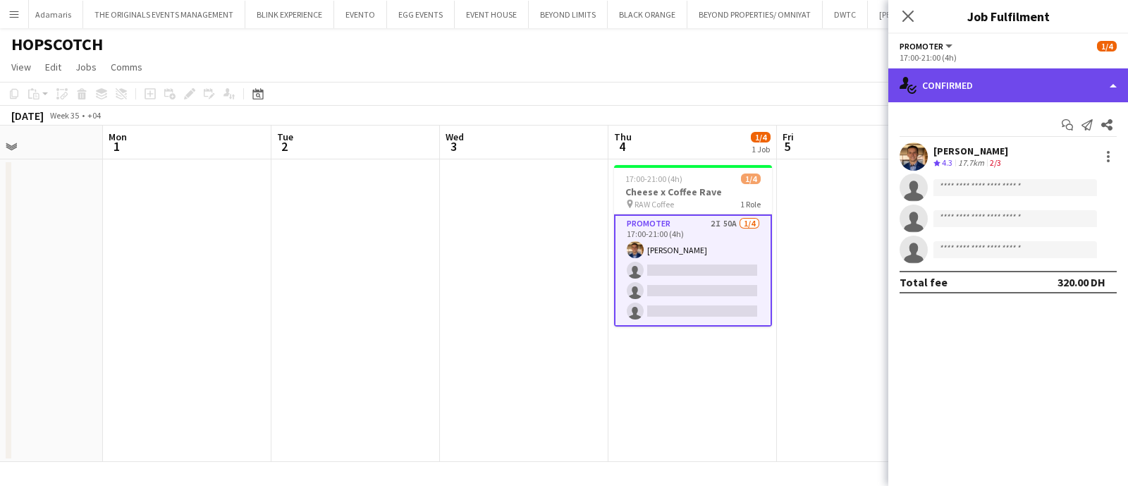
click at [996, 85] on div "single-neutral-actions-check-2 Confirmed" at bounding box center [1009, 85] width 240 height 34
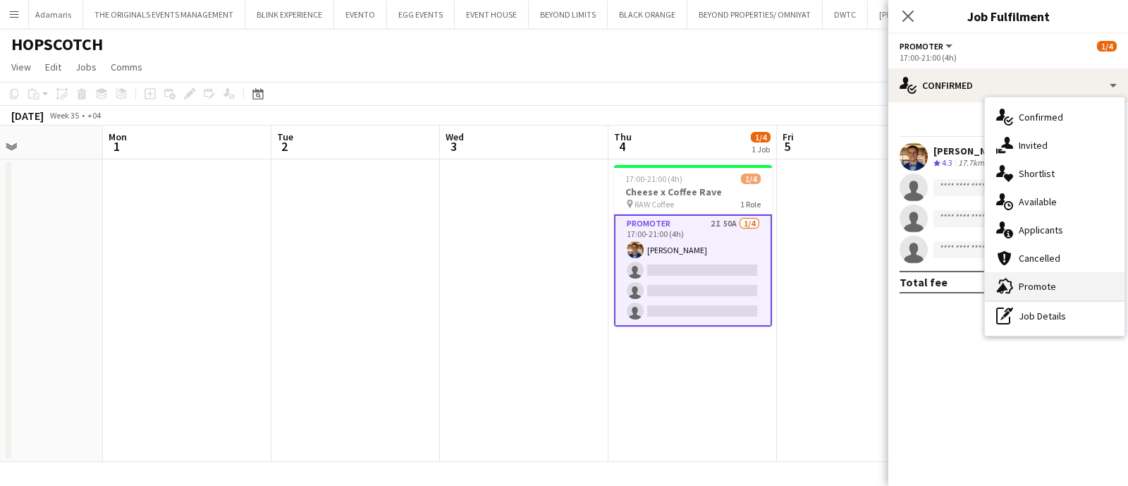
click at [1015, 287] on div "advertising-megaphone Promote" at bounding box center [1055, 286] width 140 height 28
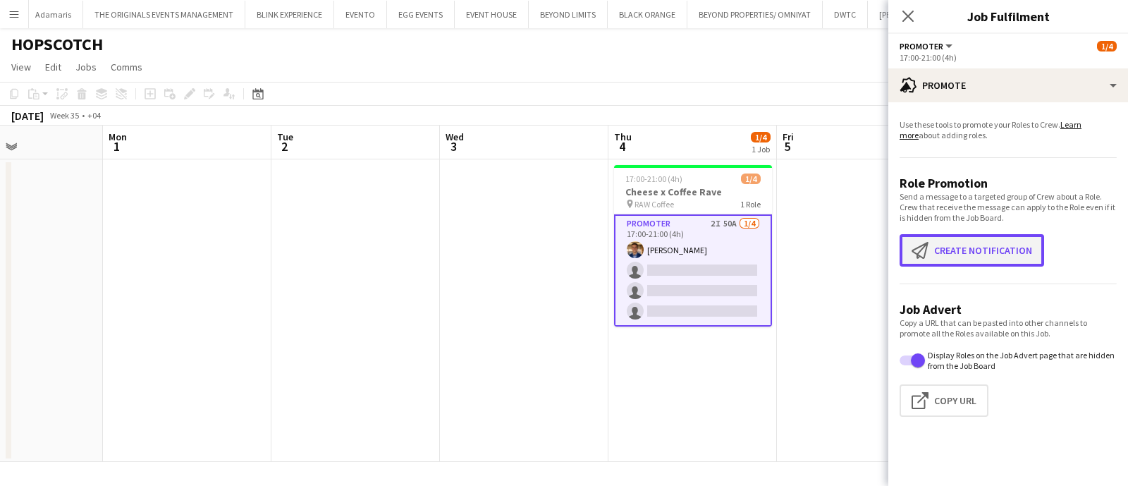
click at [948, 235] on button "Create notification Create notification" at bounding box center [972, 250] width 145 height 32
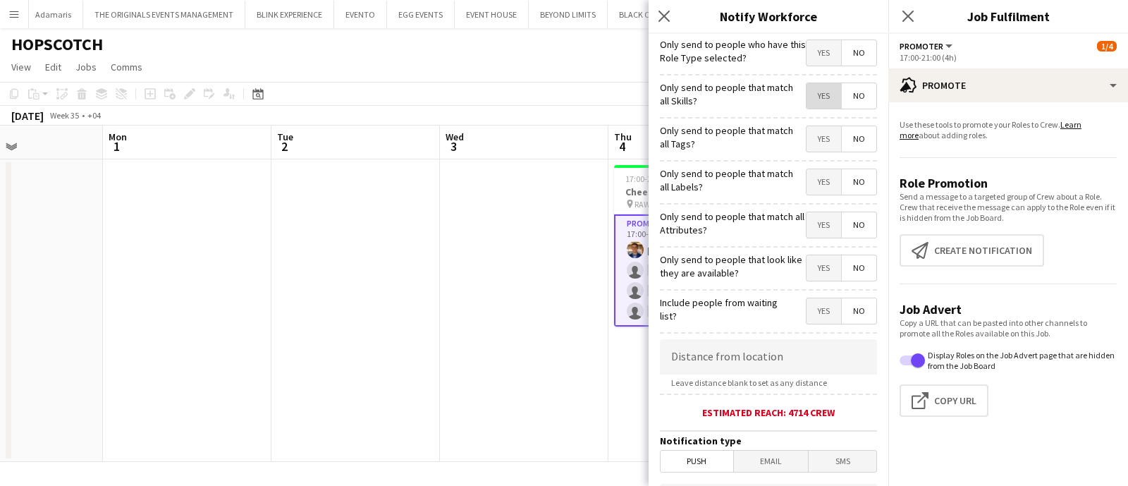
click at [812, 102] on span "Yes" at bounding box center [824, 95] width 35 height 25
click at [812, 140] on span "Yes" at bounding box center [824, 138] width 35 height 25
click at [811, 177] on span "Yes" at bounding box center [824, 181] width 35 height 25
click at [809, 216] on span "Yes" at bounding box center [824, 224] width 35 height 25
click at [807, 268] on span "Yes" at bounding box center [824, 267] width 35 height 25
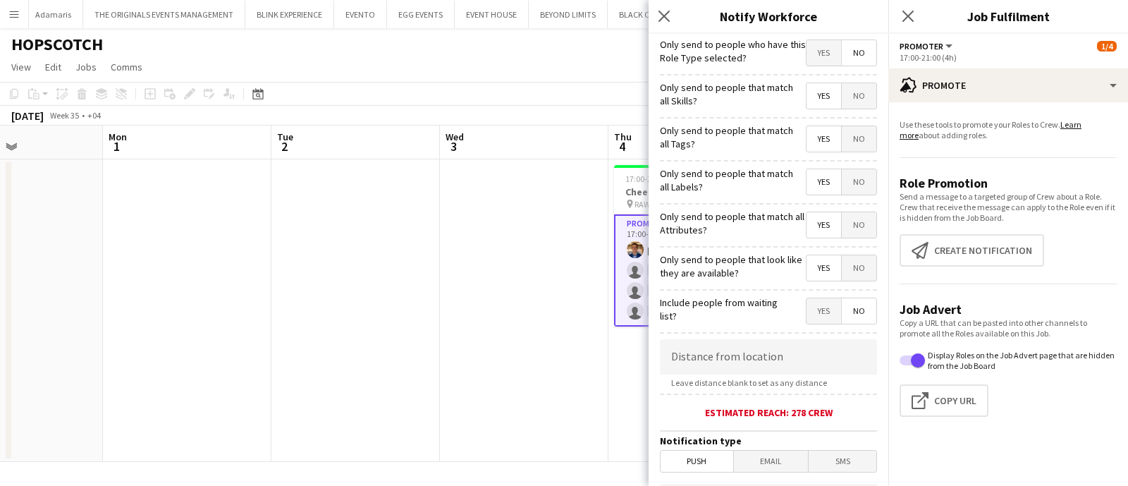
click at [577, 397] on app-date-cell at bounding box center [524, 310] width 169 height 303
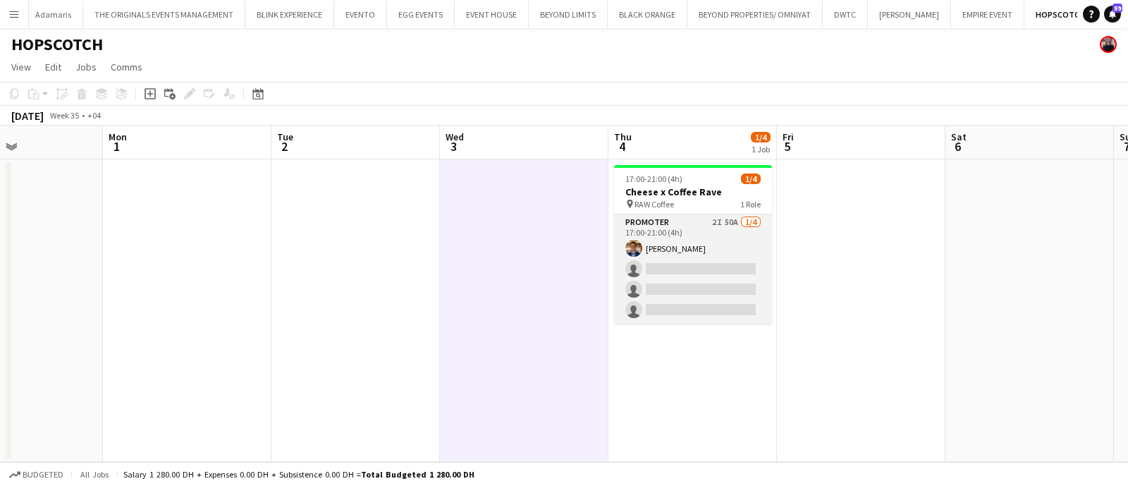
click at [691, 255] on app-card-role "Promoter 2I 50A [DATE] 17:00-21:00 (4h) [PERSON_NAME] single-neutral-actions si…" at bounding box center [693, 268] width 158 height 109
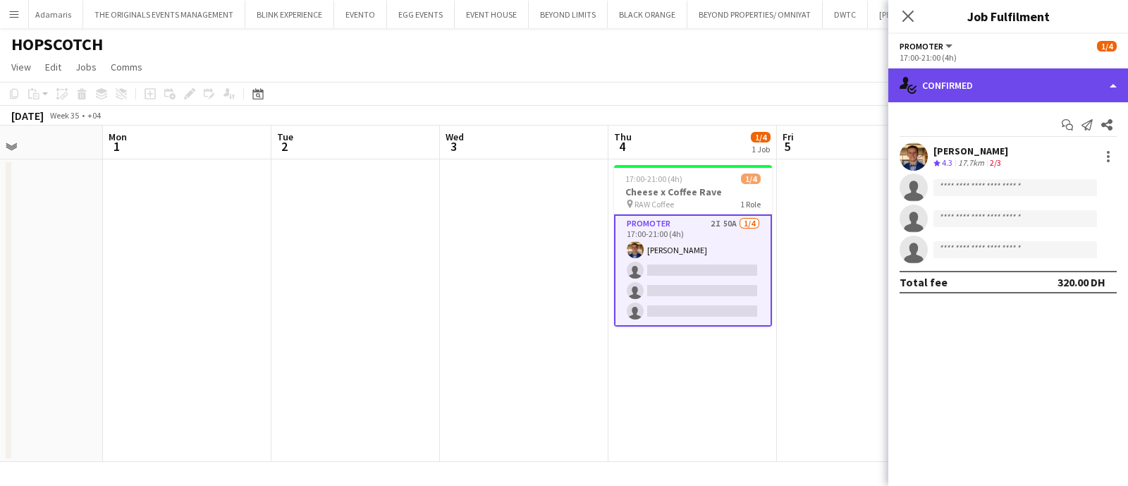
click at [956, 75] on div "single-neutral-actions-check-2 Confirmed" at bounding box center [1009, 85] width 240 height 34
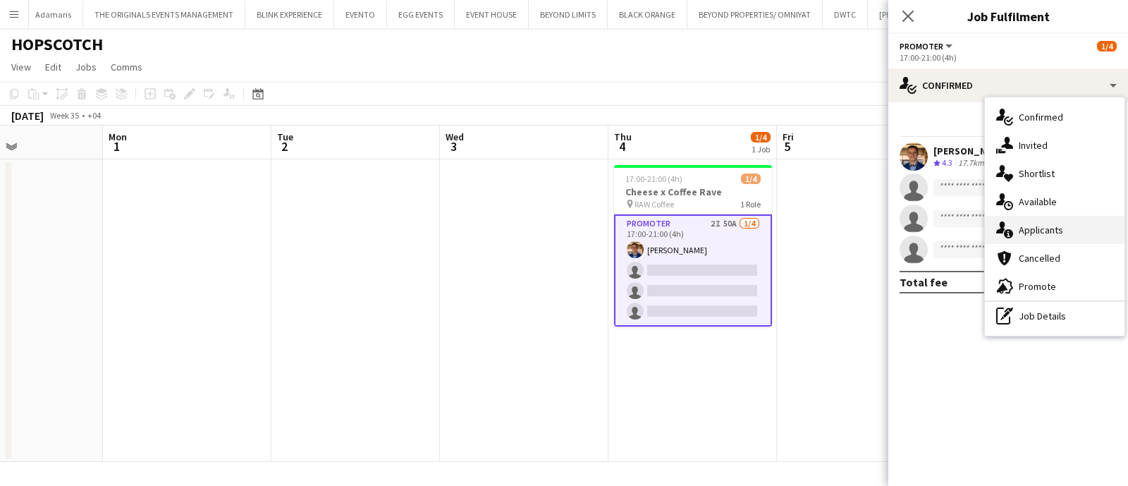
click at [1085, 223] on div "single-neutral-actions-information Applicants" at bounding box center [1055, 230] width 140 height 28
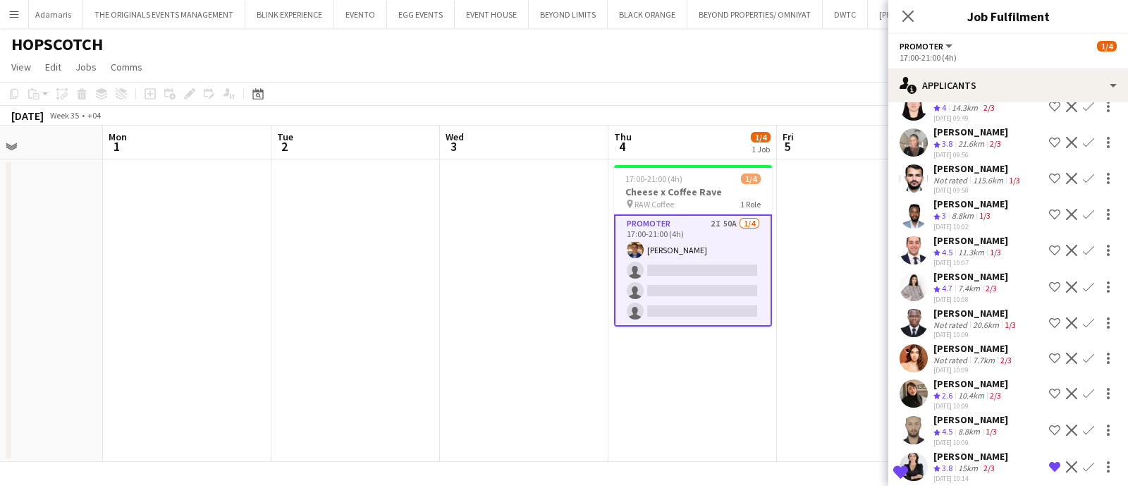
scroll to position [274, 0]
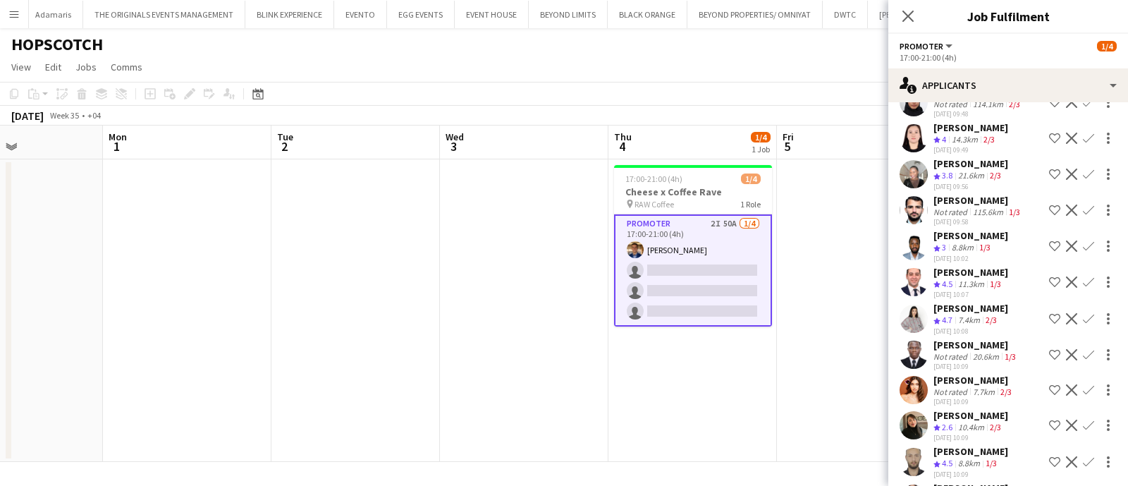
click at [975, 315] on div "Akbari Parker" at bounding box center [971, 308] width 75 height 13
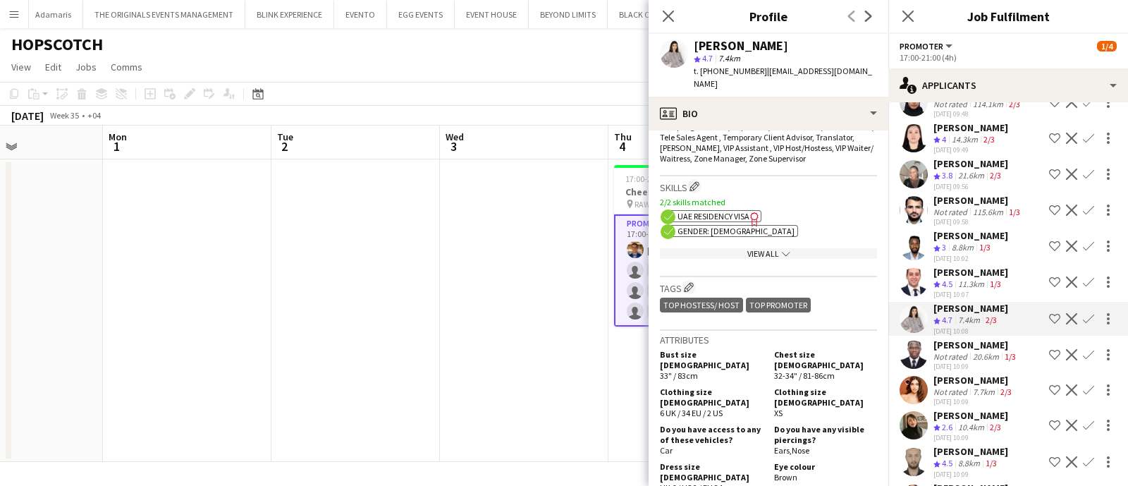
scroll to position [967, 0]
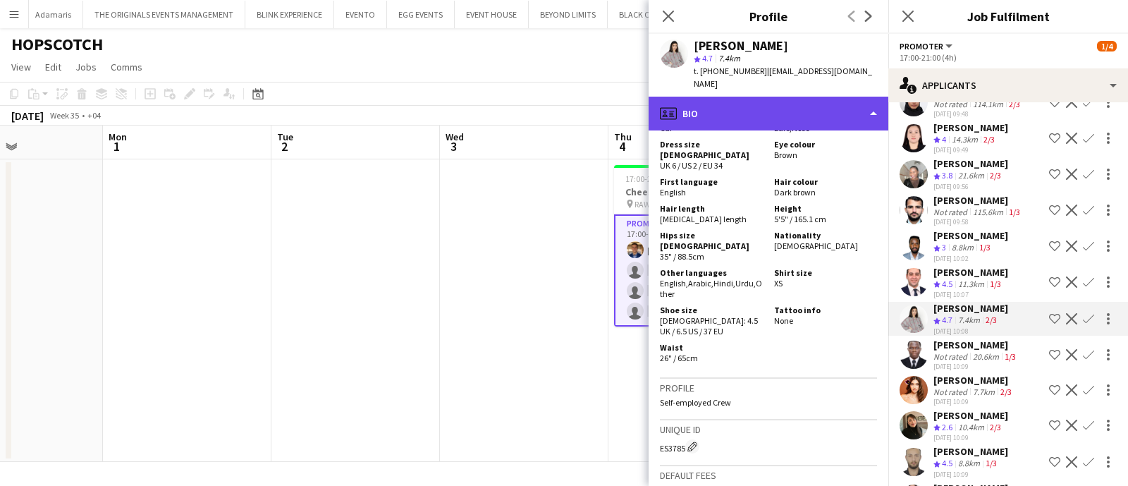
click at [822, 112] on div "profile Bio" at bounding box center [769, 114] width 240 height 34
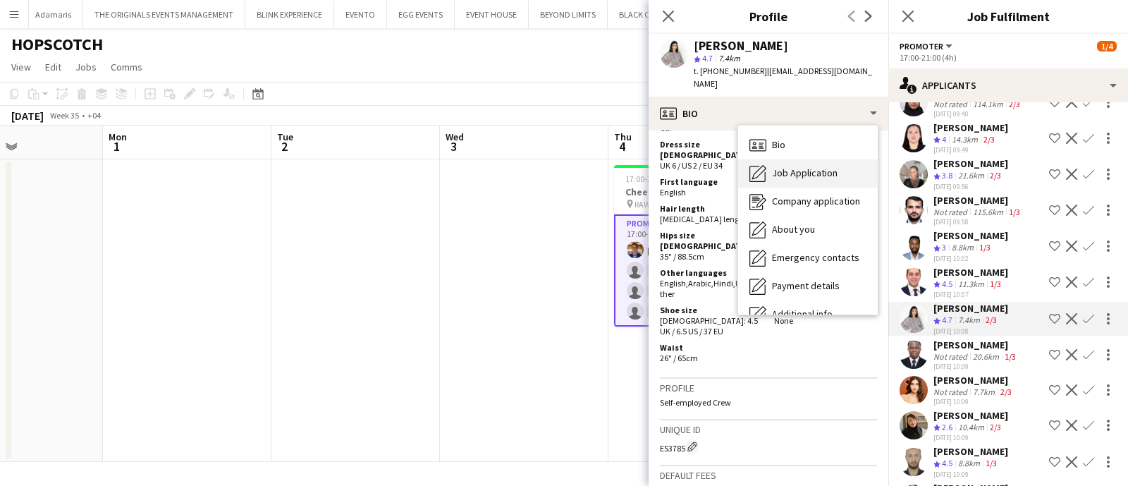
click at [824, 166] on span "Job Application" at bounding box center [805, 172] width 66 height 13
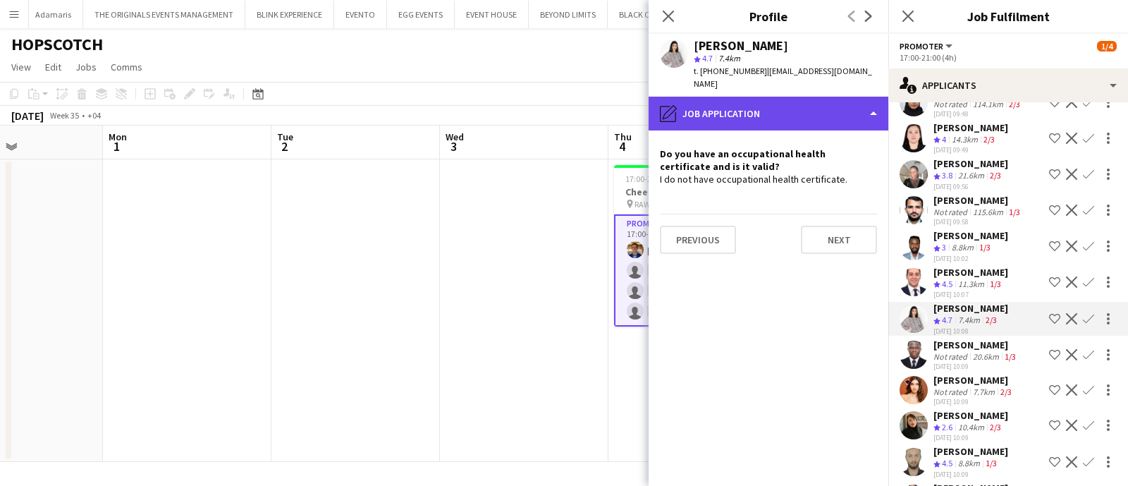
click at [776, 111] on div "pencil4 Job Application" at bounding box center [769, 114] width 240 height 34
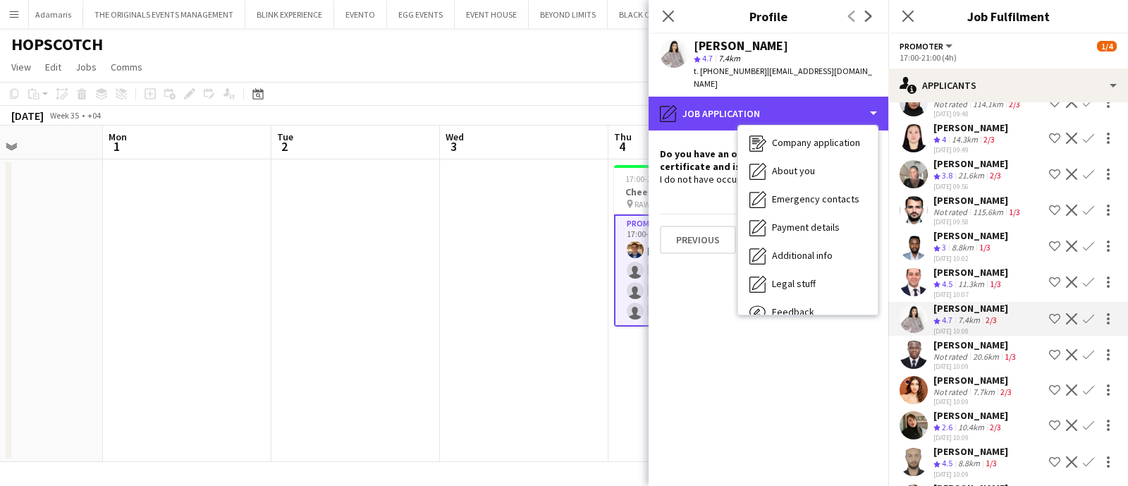
scroll to position [70, 0]
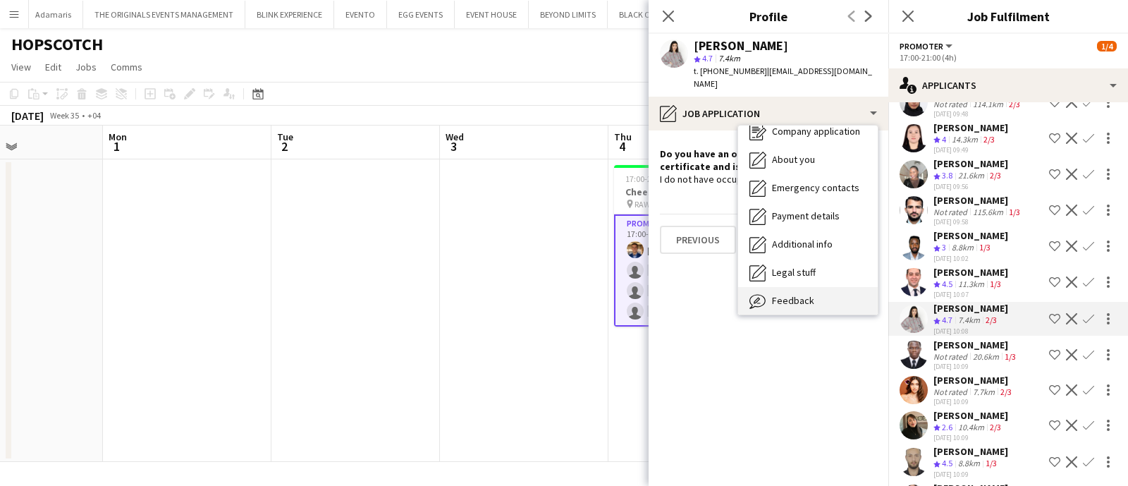
click at [822, 287] on div "Feedback Feedback" at bounding box center [808, 301] width 140 height 28
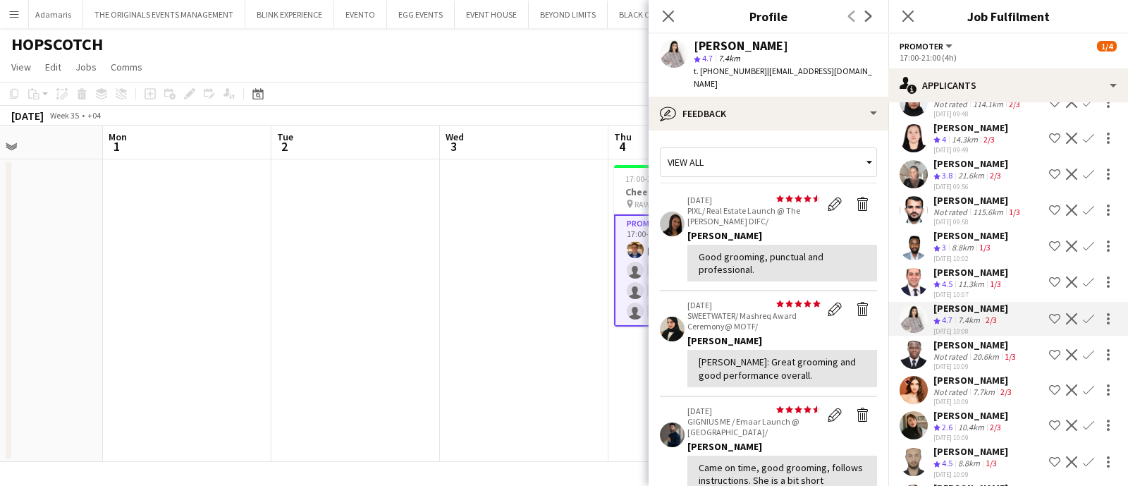
scroll to position [322, 0]
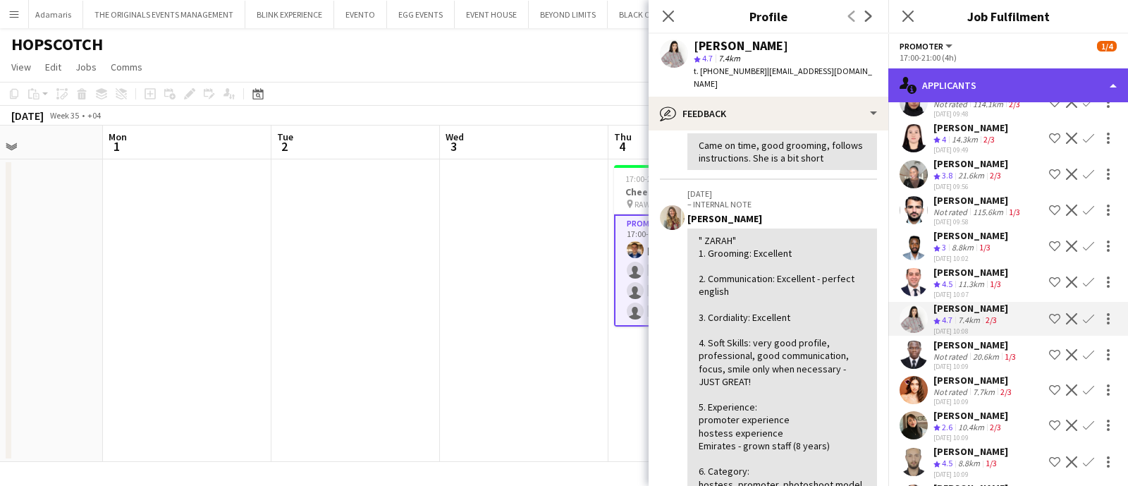
click at [1018, 78] on div "single-neutral-actions-information Applicants" at bounding box center [1009, 85] width 240 height 34
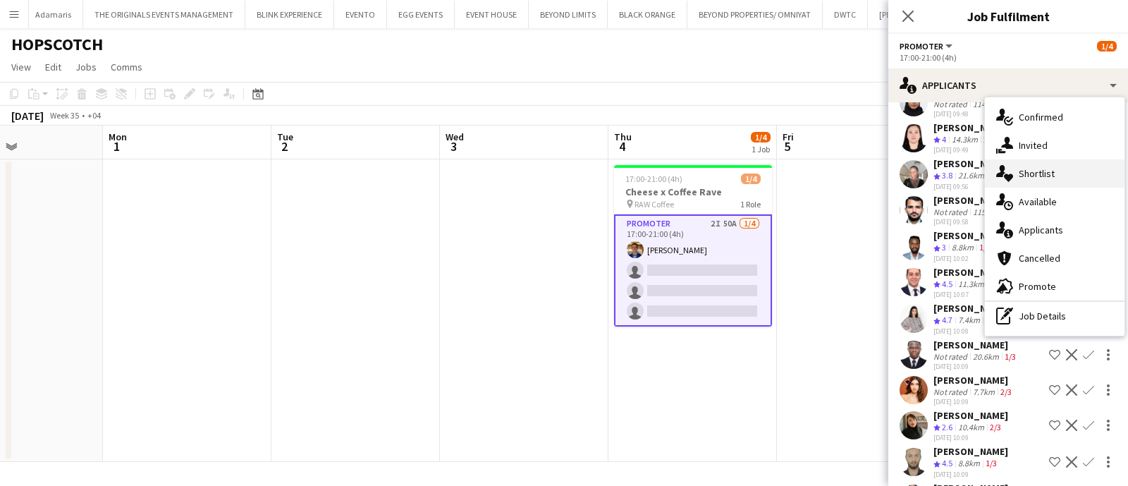
click at [1023, 176] on div "single-neutral-actions-heart Shortlist" at bounding box center [1055, 173] width 140 height 28
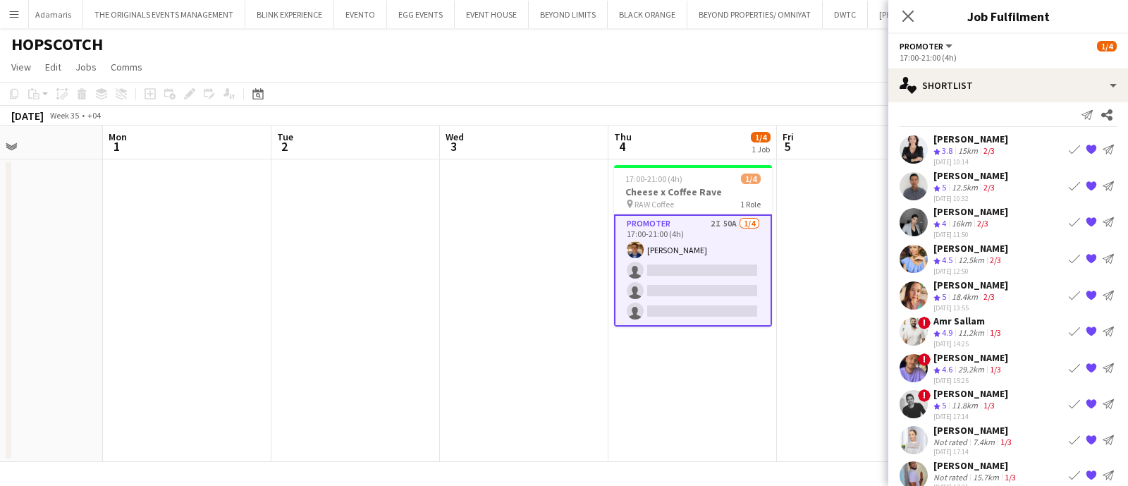
scroll to position [0, 0]
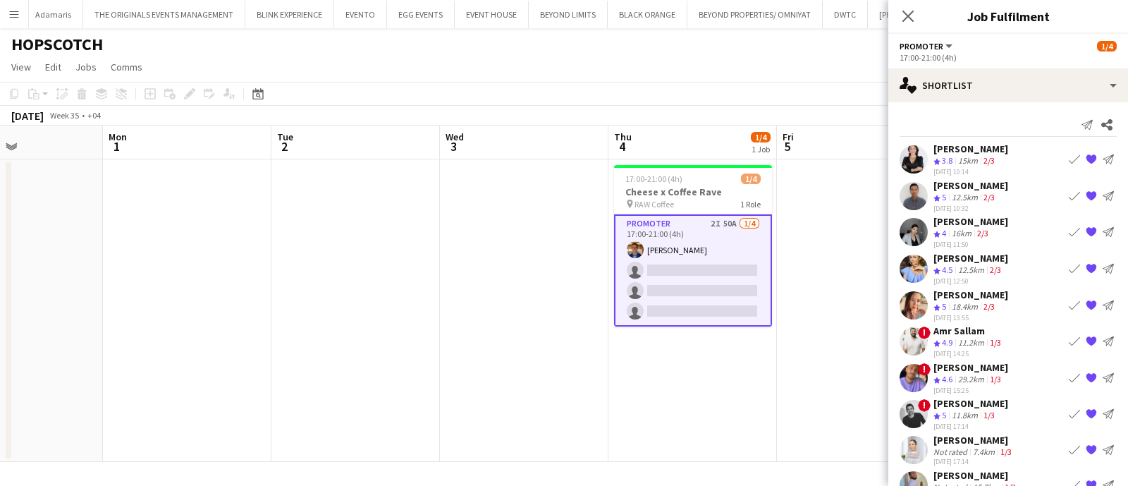
click at [829, 315] on app-date-cell at bounding box center [861, 310] width 169 height 303
